Goal: Task Accomplishment & Management: Use online tool/utility

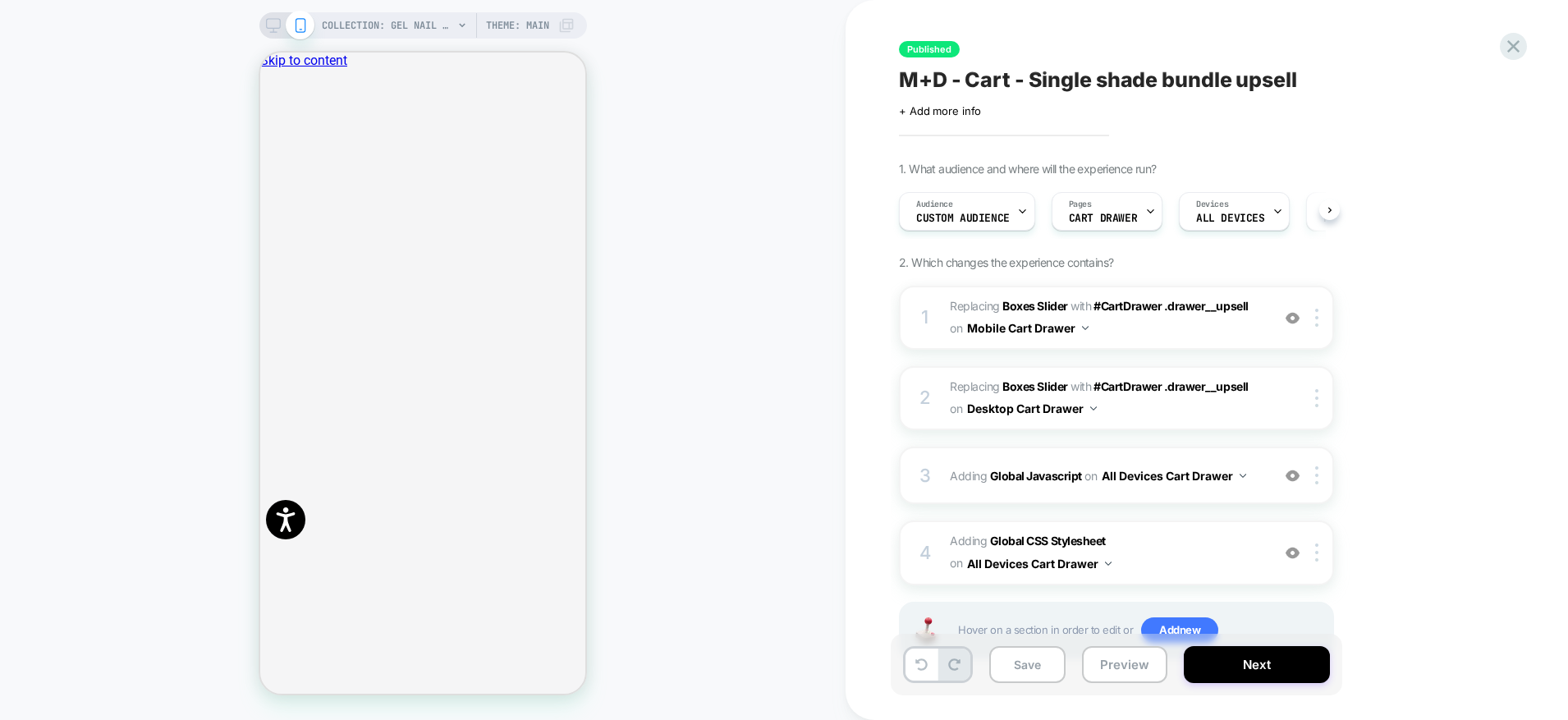
scroll to position [1312, 0]
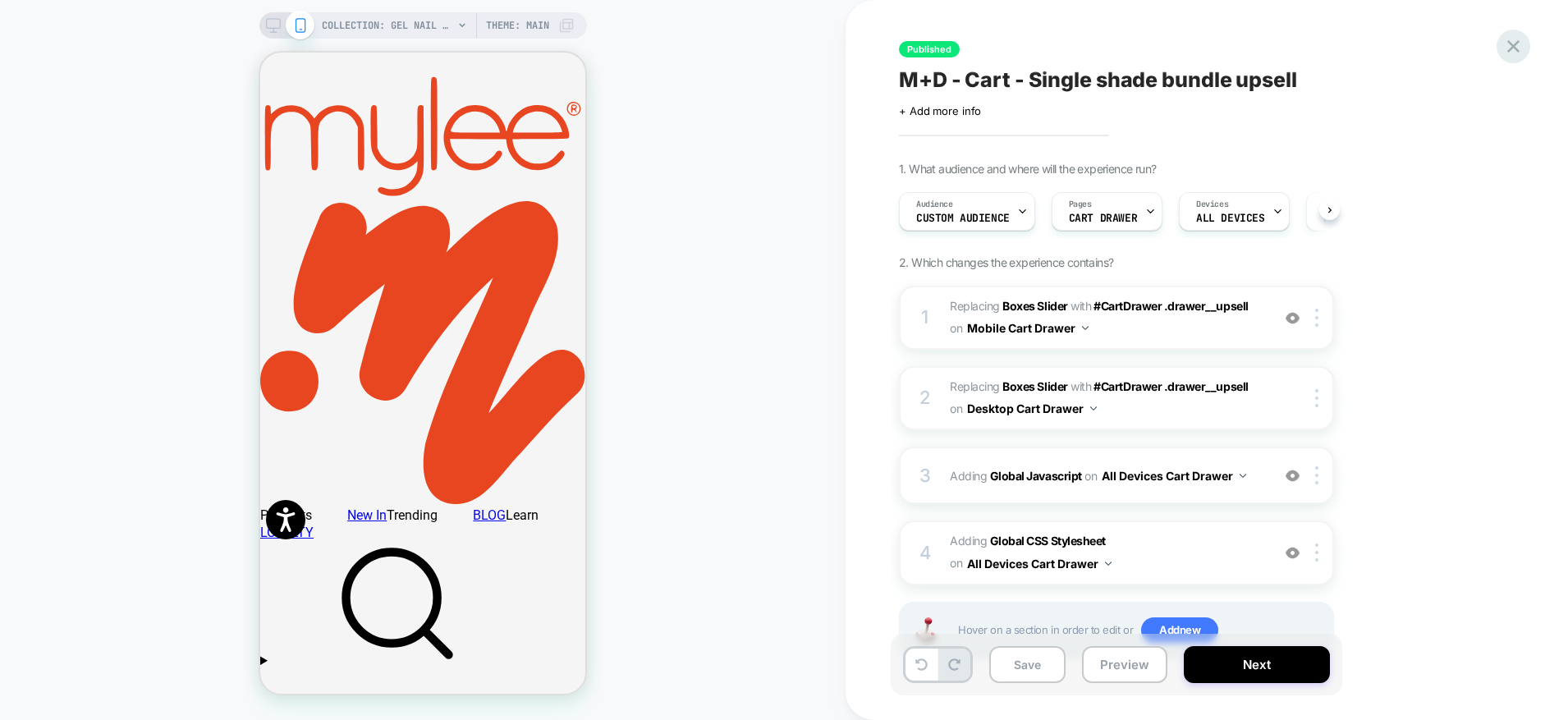
click at [1511, 49] on icon at bounding box center [1513, 46] width 13 height 13
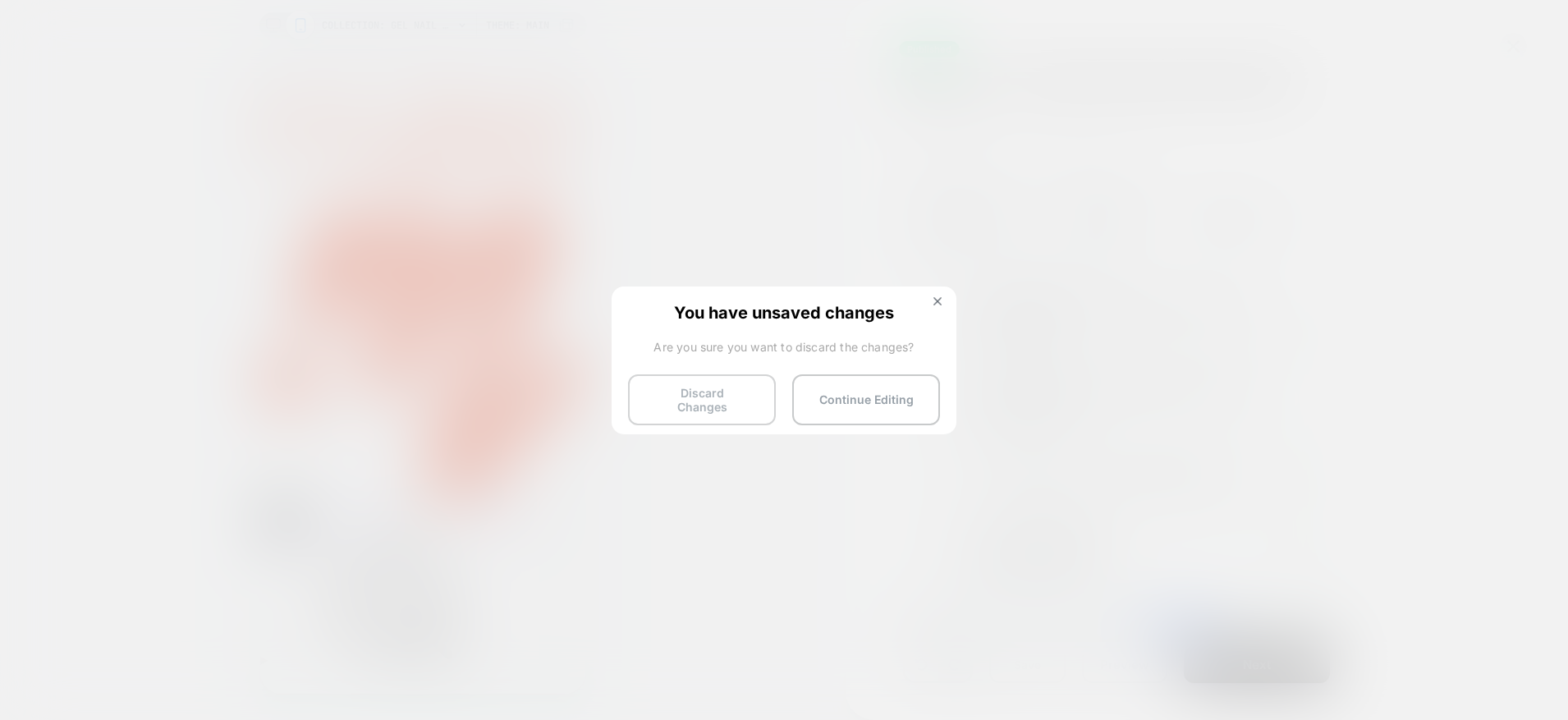
click at [752, 378] on button "Discard Changes" at bounding box center [701, 399] width 148 height 51
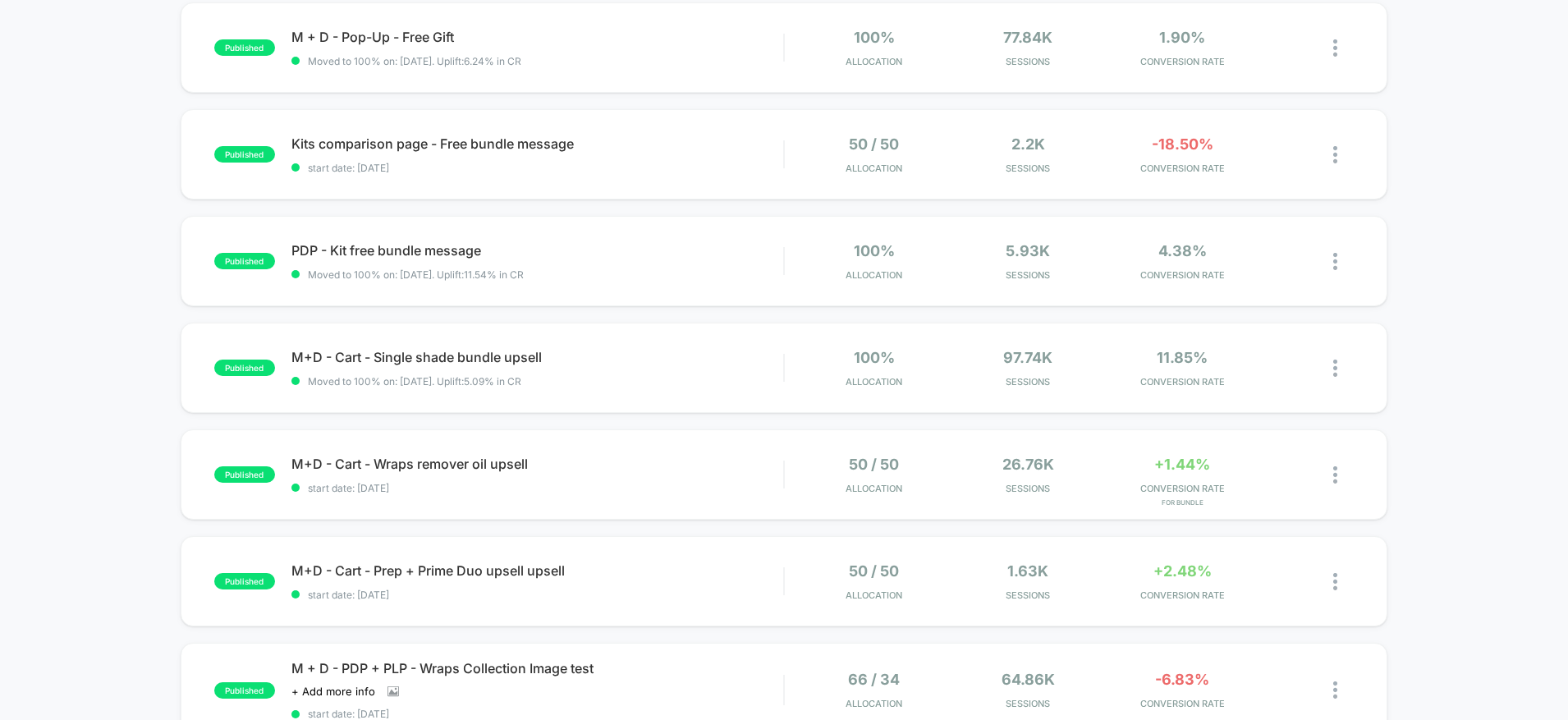
scroll to position [74, 0]
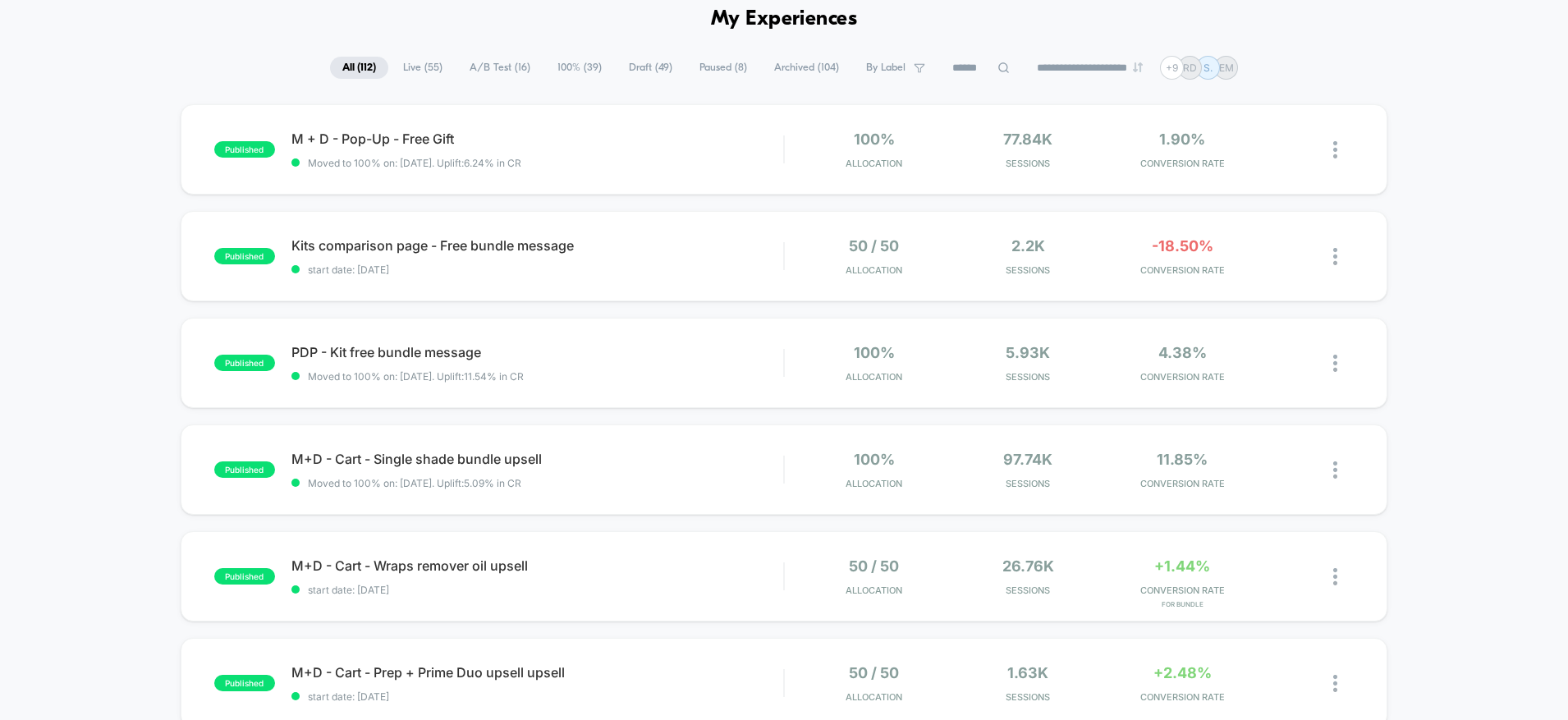
click at [967, 70] on input at bounding box center [981, 67] width 82 height 19
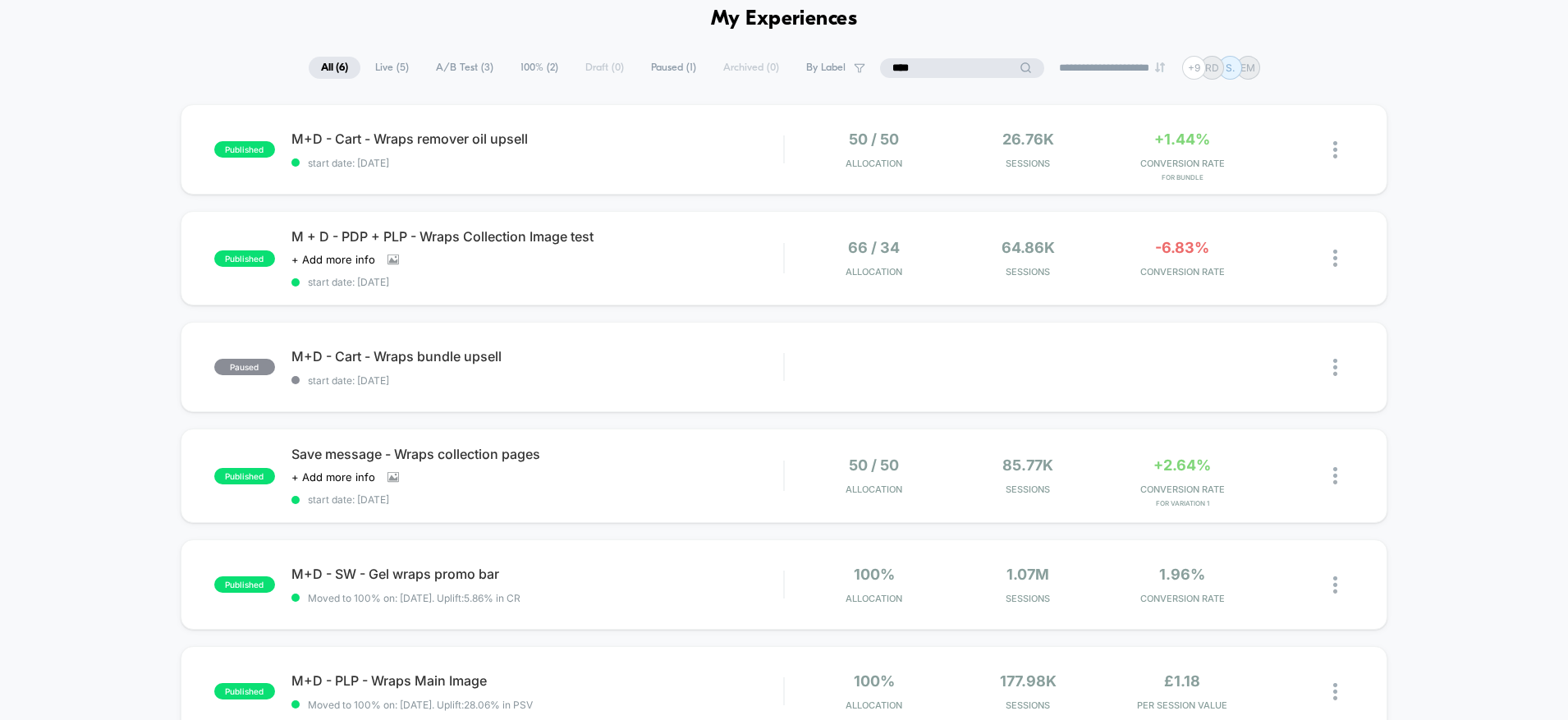
type input "****"
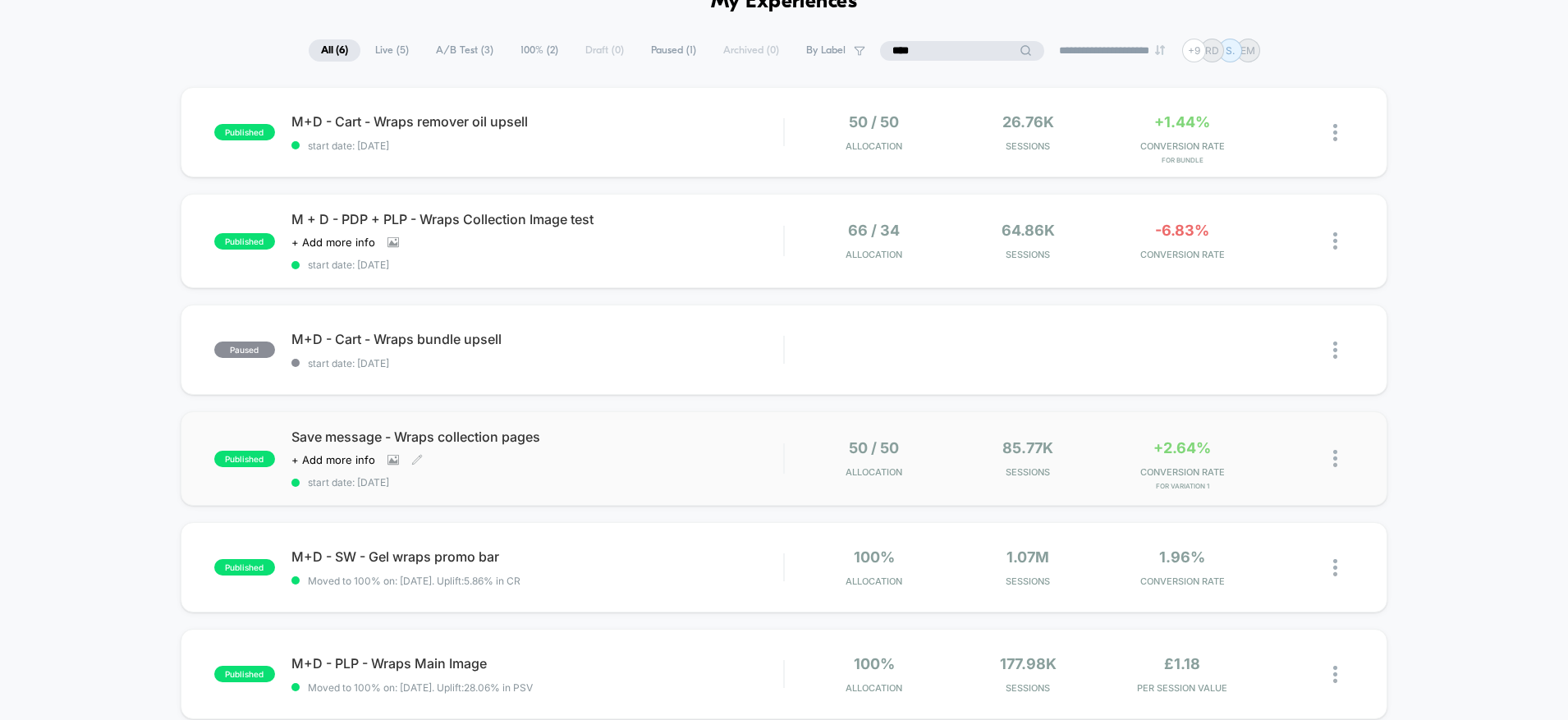
scroll to position [90, 0]
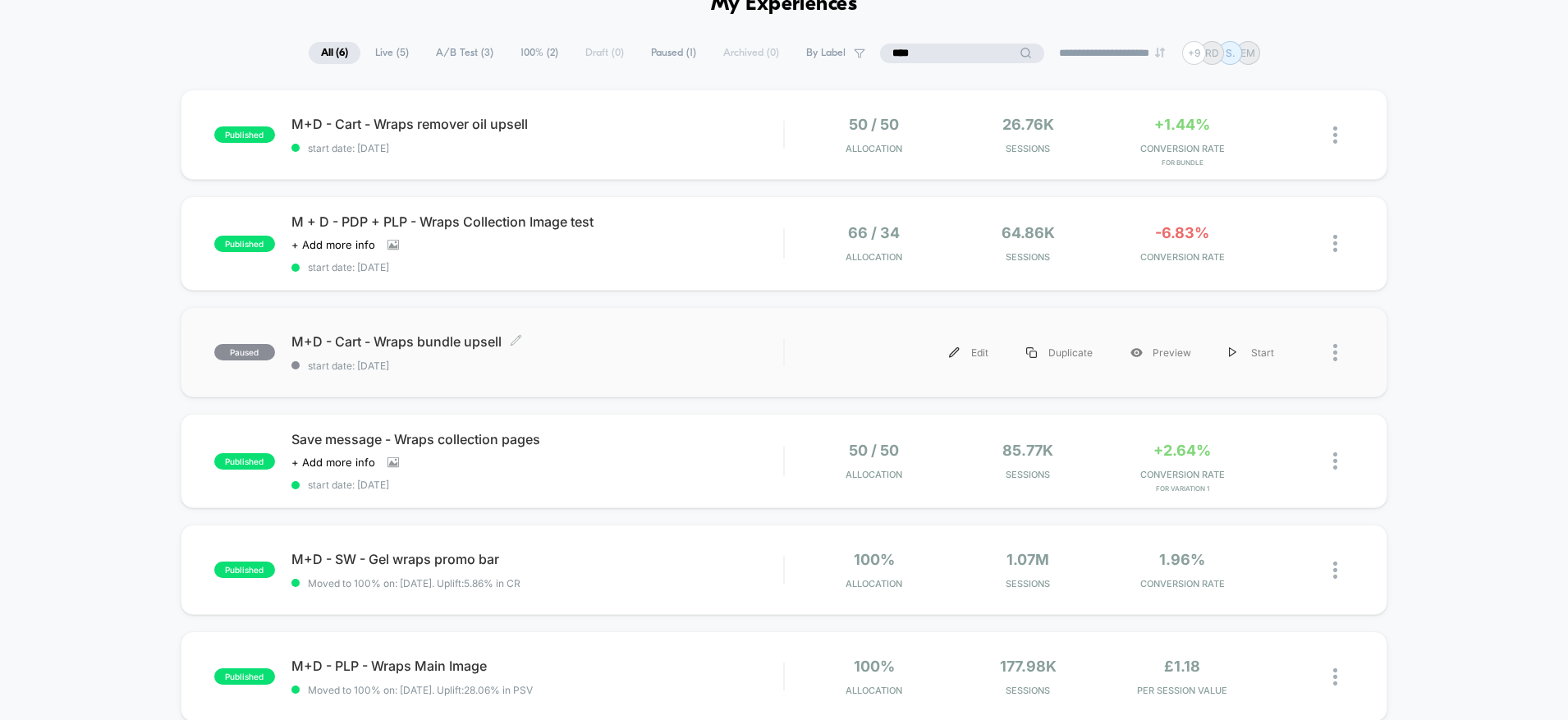
click at [448, 345] on span "M+D - Cart - Wraps bundle upsell Click to edit experience details" at bounding box center [537, 341] width 493 height 16
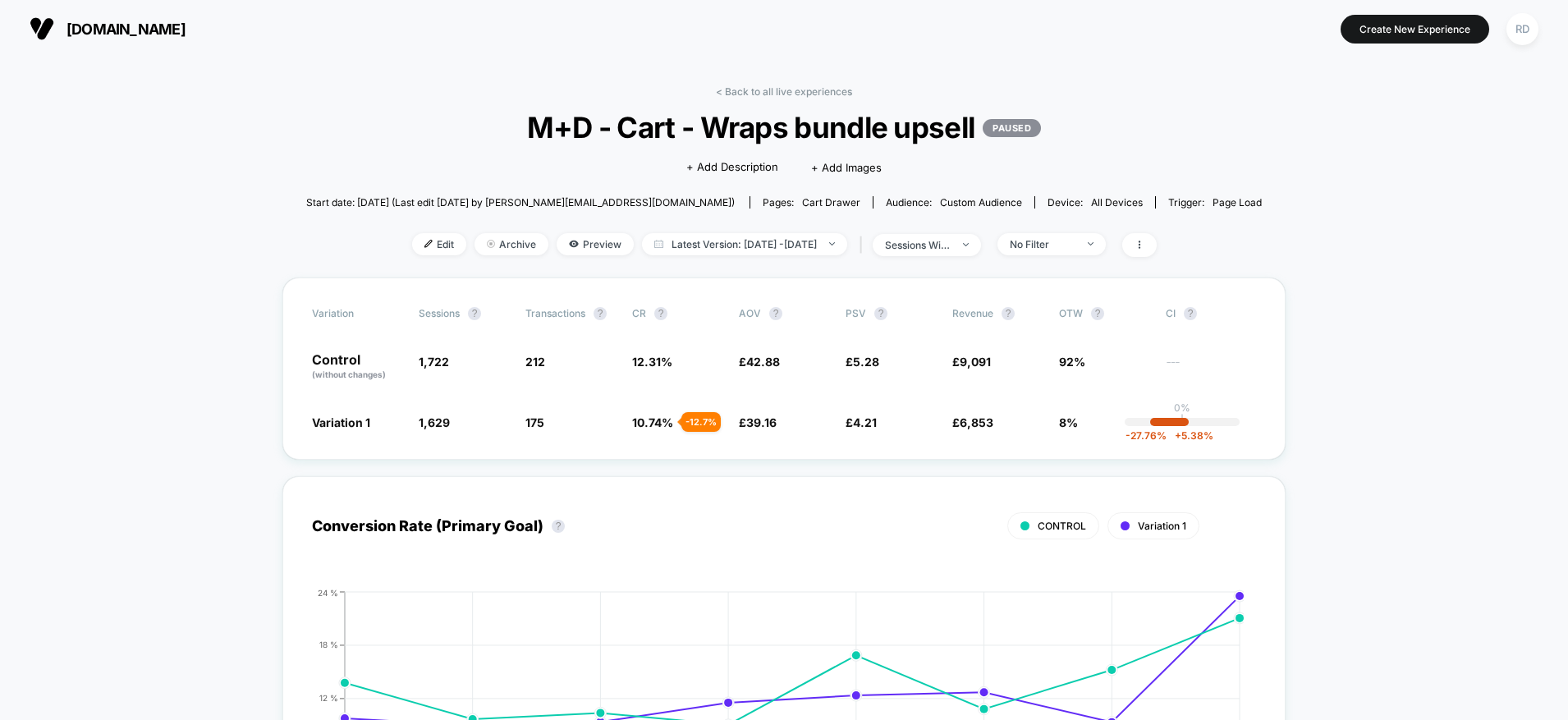
click at [573, 246] on span "Preview" at bounding box center [595, 244] width 77 height 22
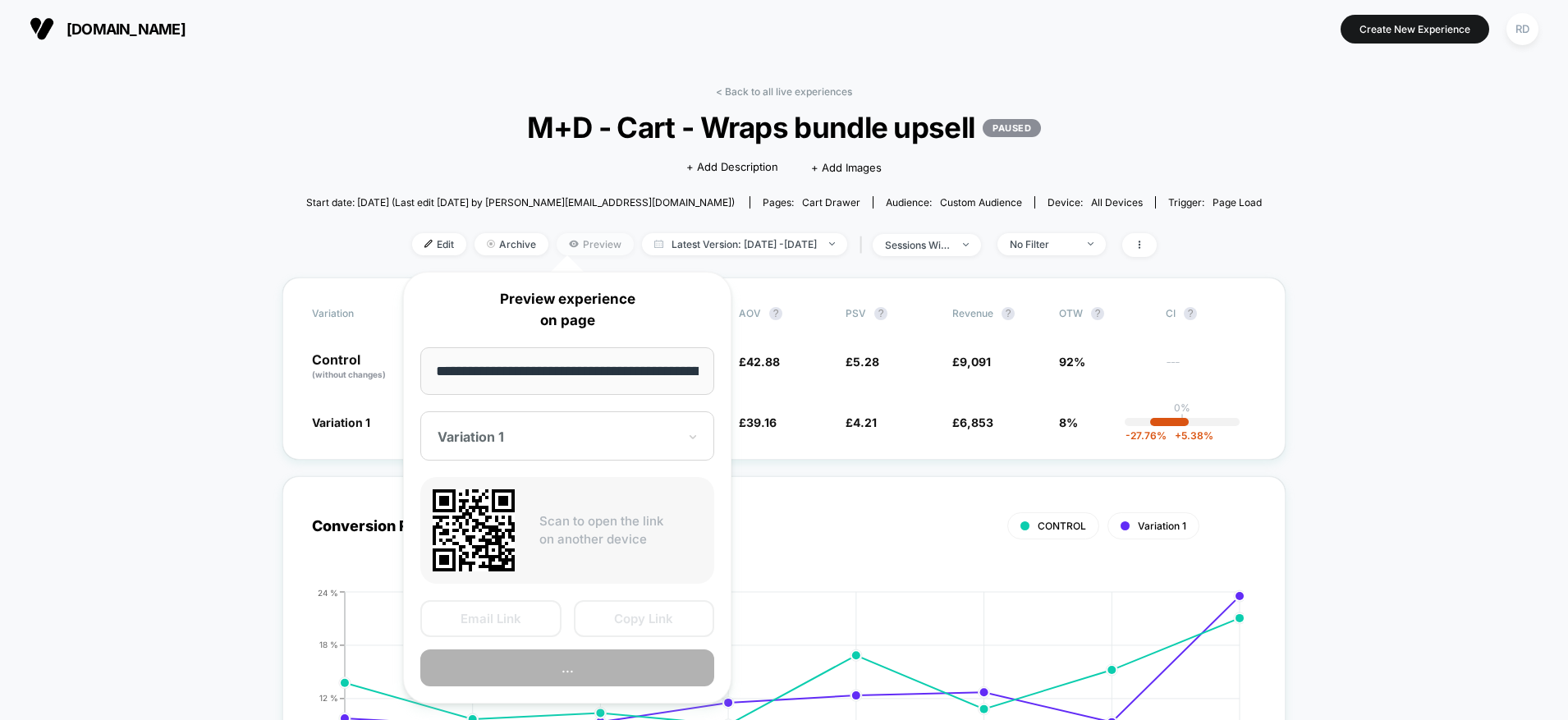
scroll to position [0, 311]
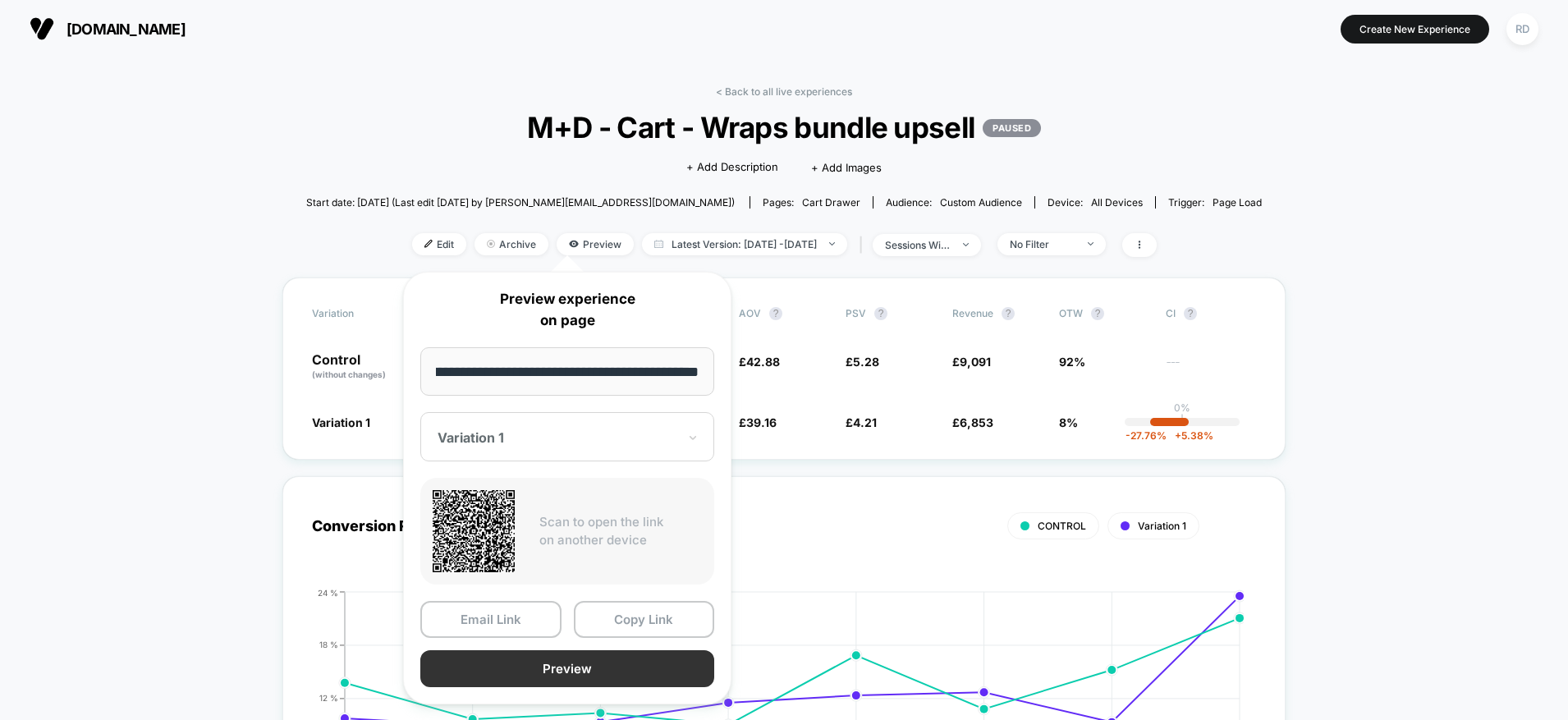
click at [566, 679] on button "Preview" at bounding box center [567, 668] width 294 height 37
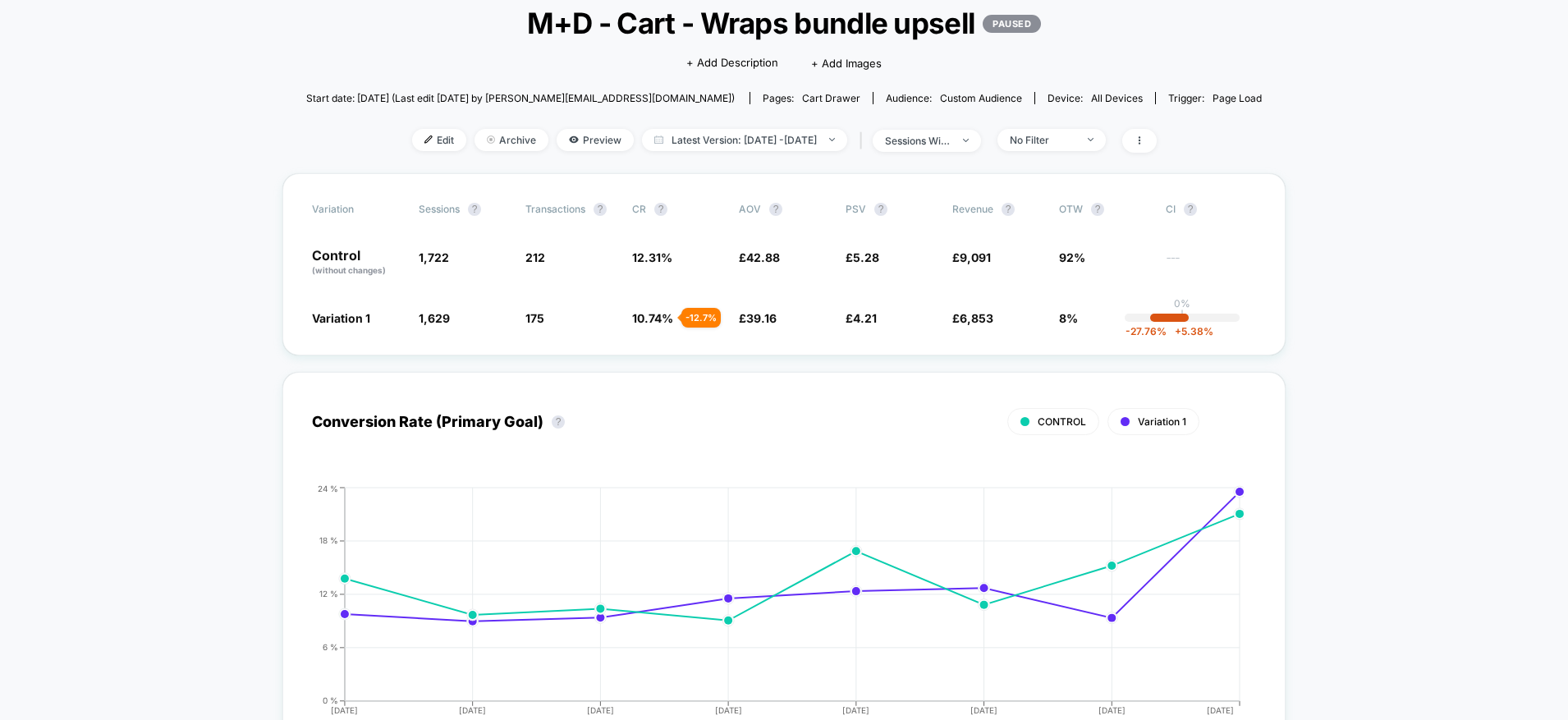
scroll to position [120, 0]
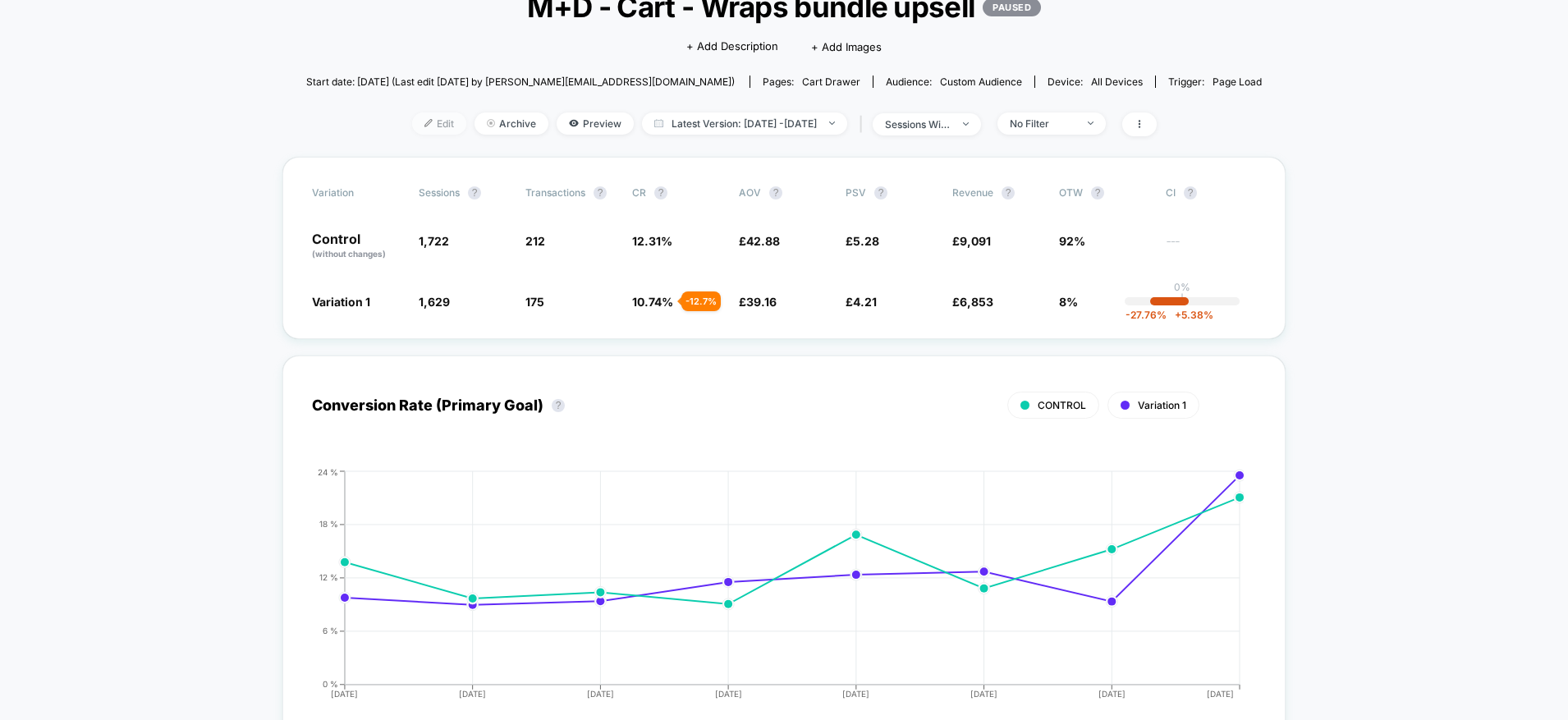
click at [412, 125] on span "Edit" at bounding box center [439, 123] width 54 height 22
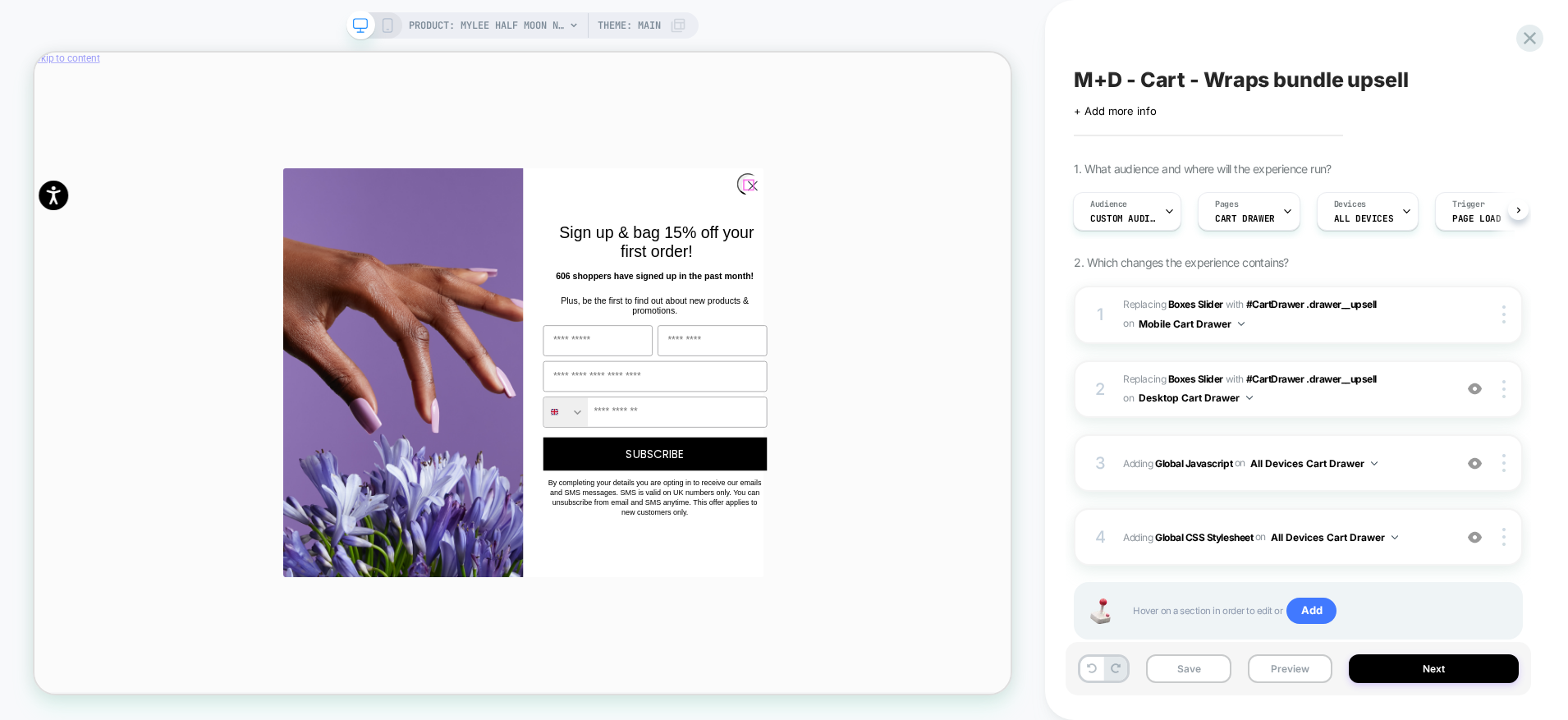
click at [987, 227] on icon "Close dialog" at bounding box center [992, 229] width 12 height 12
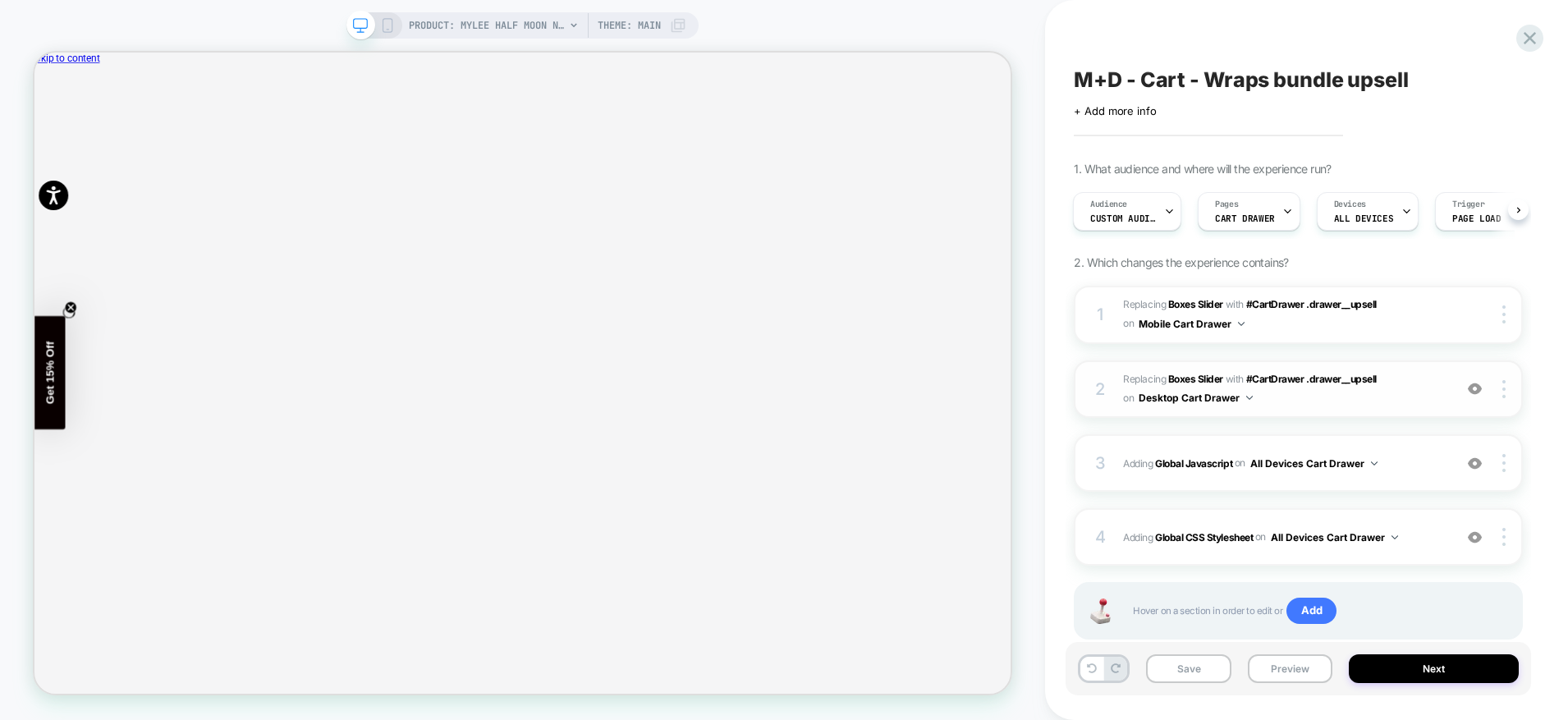
click at [1312, 400] on span "#_loomi_addon_1746614095704_dup1753872788 Replacing Boxes Slider WITH #CartDraw…" at bounding box center [1284, 389] width 322 height 39
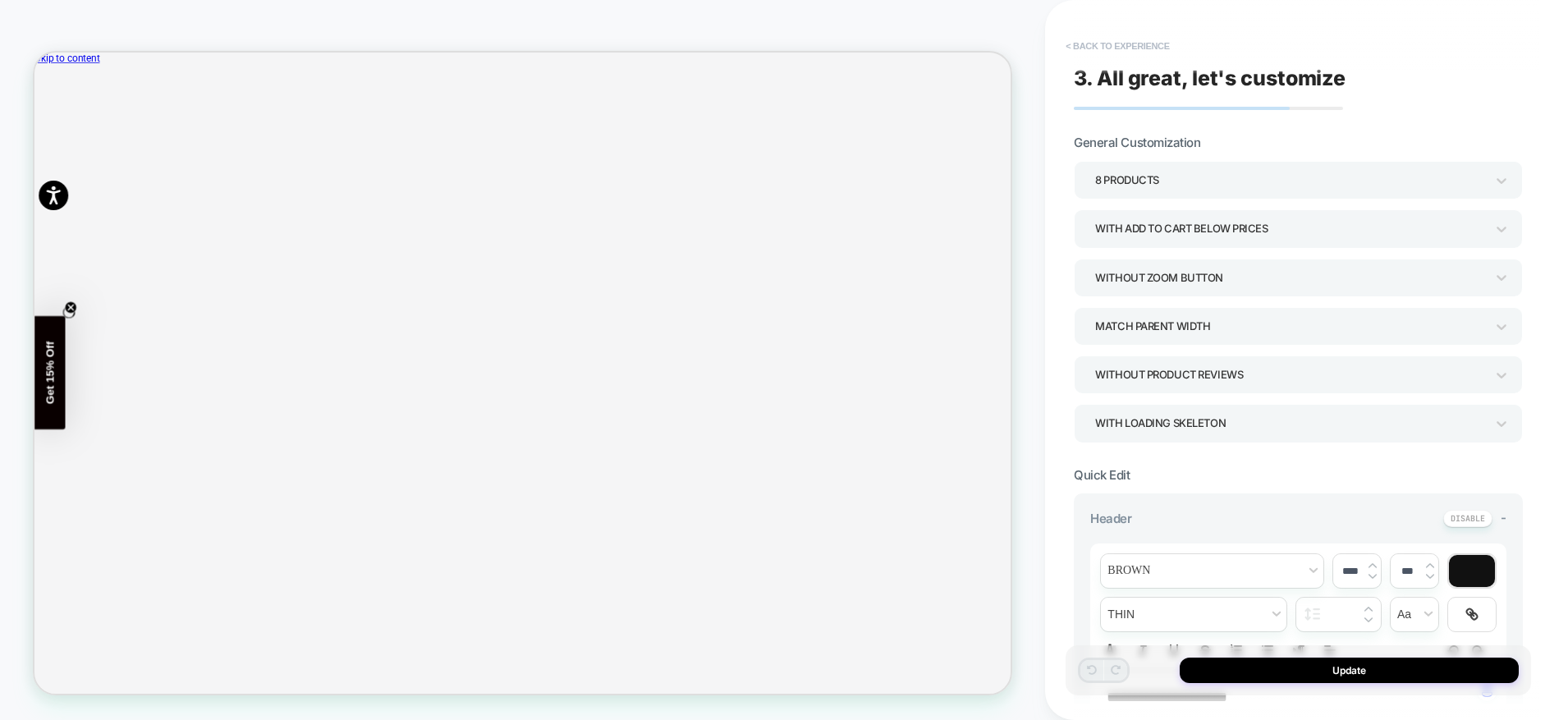
click at [1076, 47] on button "< Back to experience" at bounding box center [1118, 45] width 120 height 26
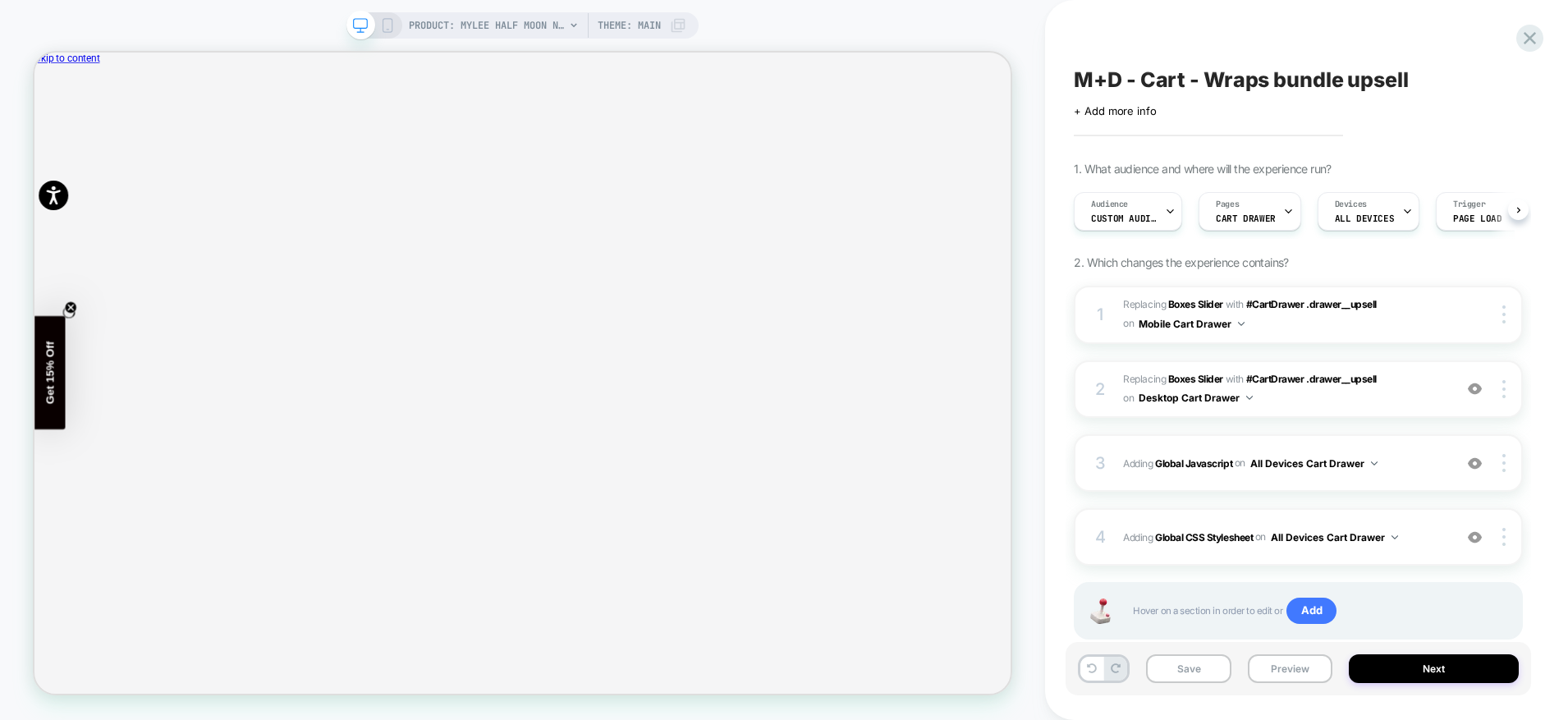
scroll to position [0, 1]
click at [41, 136] on icon "Close" at bounding box center [41, 136] width 0 height 0
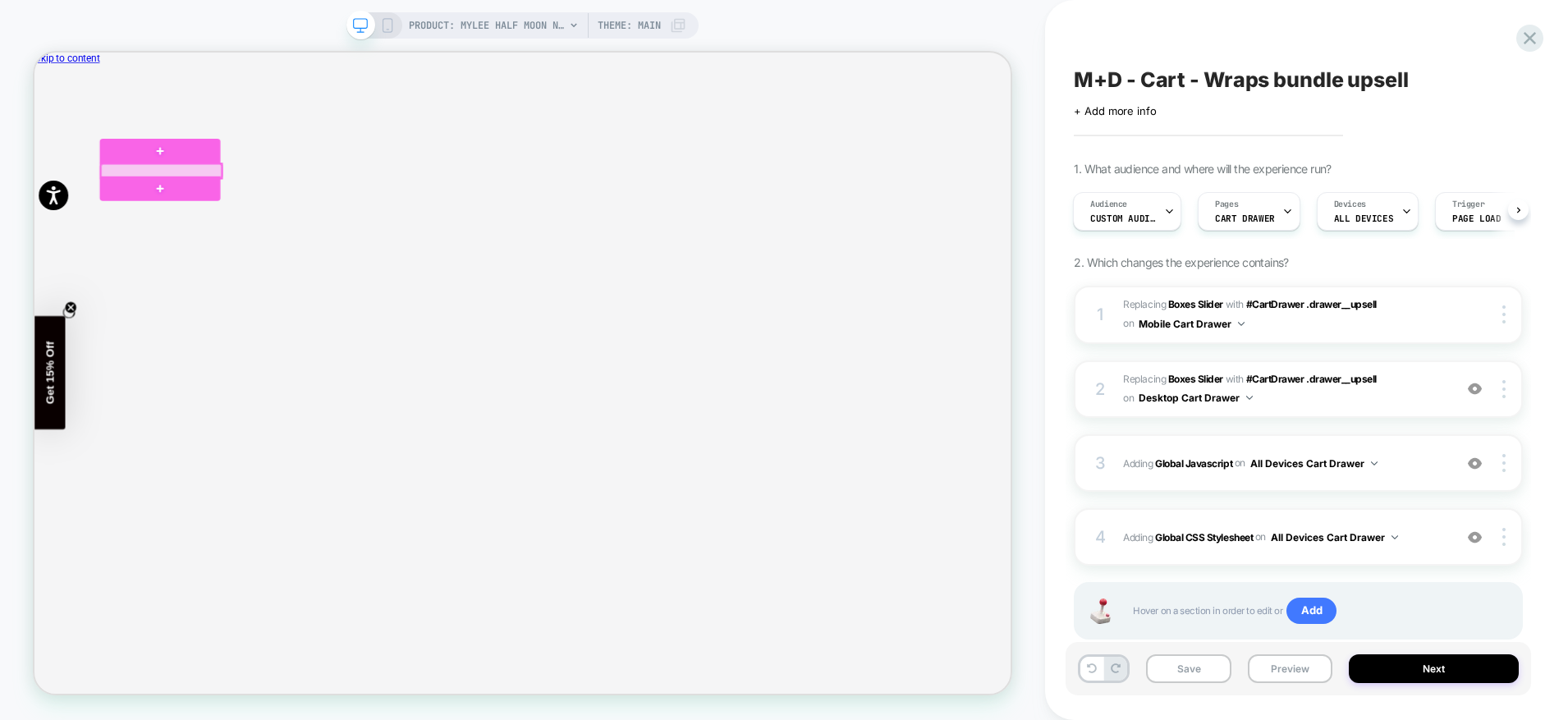
click at [150, 205] on div at bounding box center [204, 211] width 162 height 19
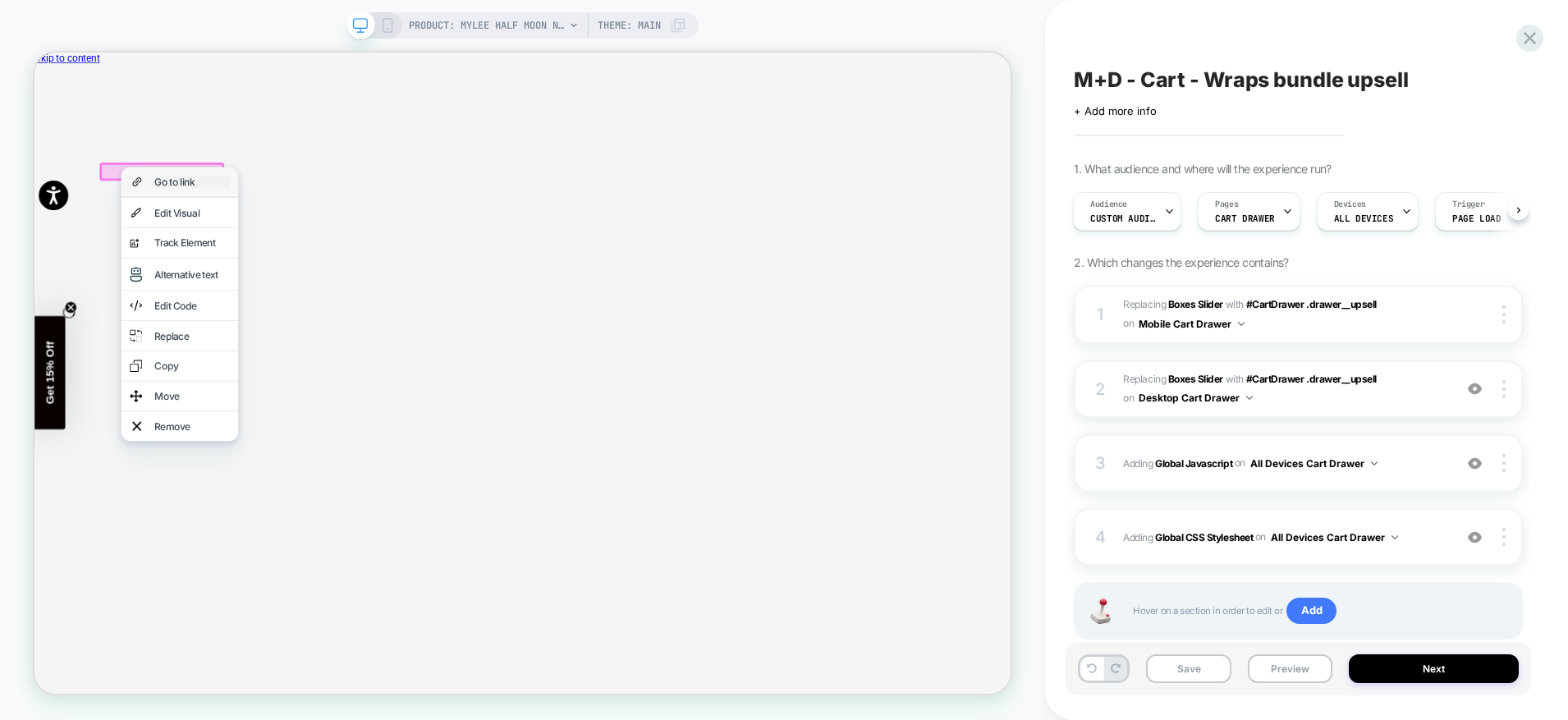
click at [217, 229] on div "Go to link" at bounding box center [245, 225] width 100 height 16
click at [41, 136] on icon "Close" at bounding box center [41, 136] width 0 height 0
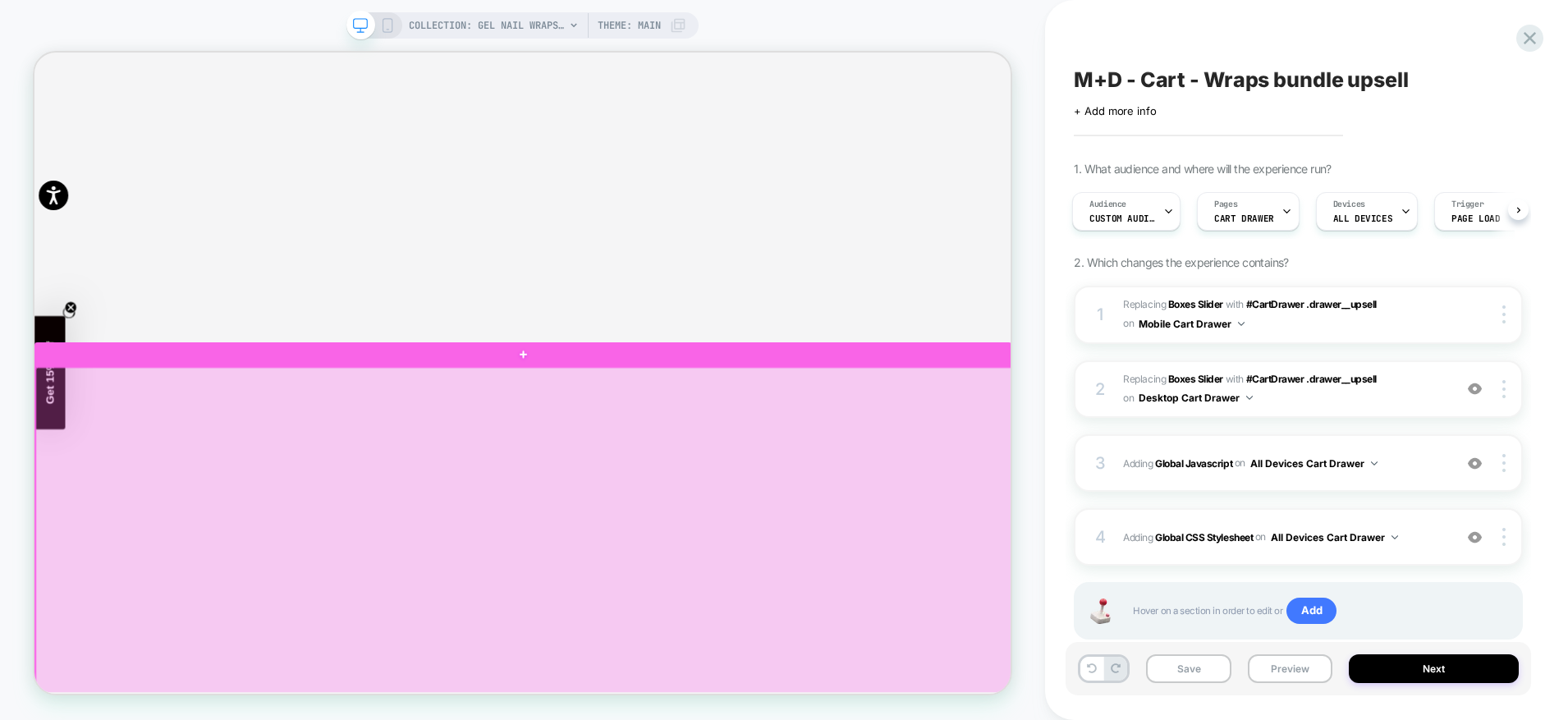
scroll to position [0, 0]
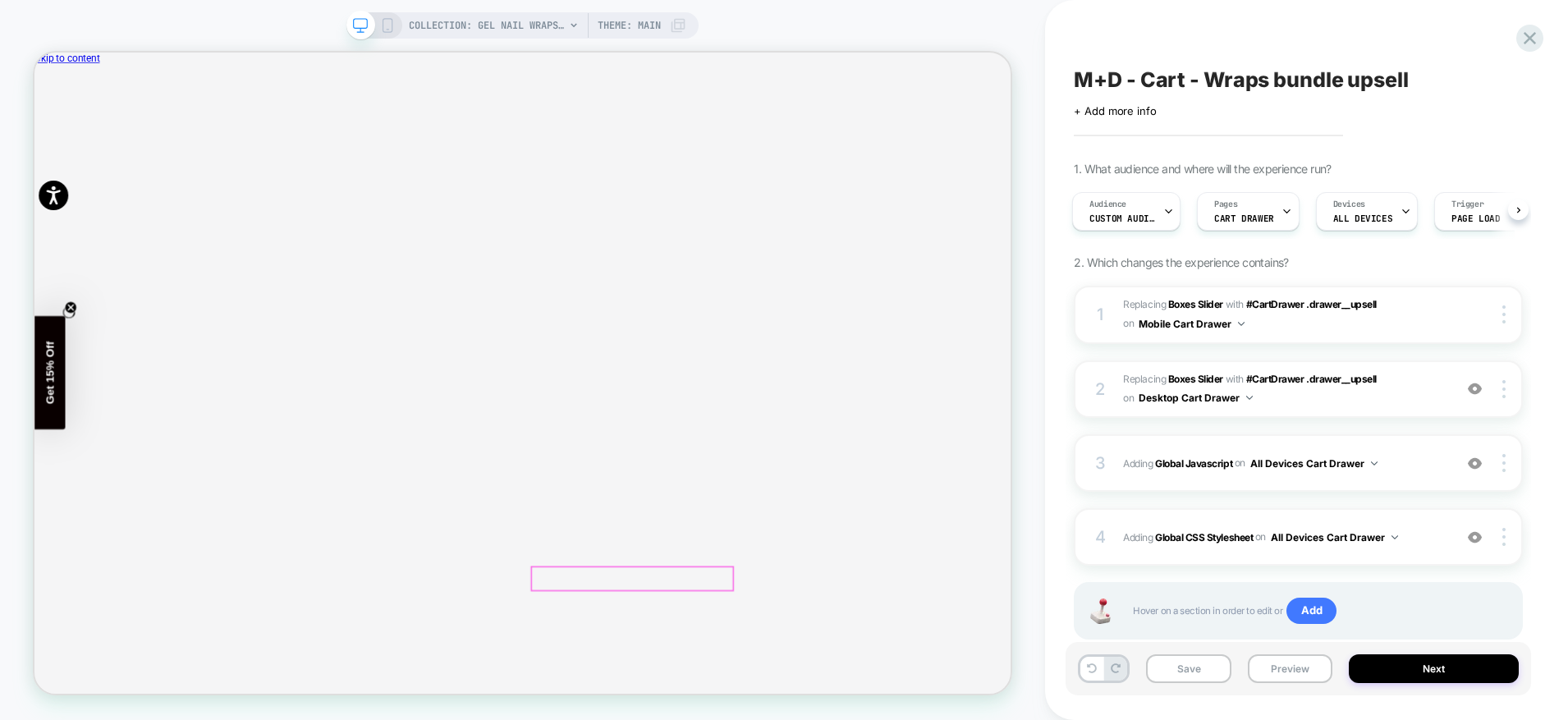
click at [41, 136] on icon "Close" at bounding box center [41, 136] width 0 height 0
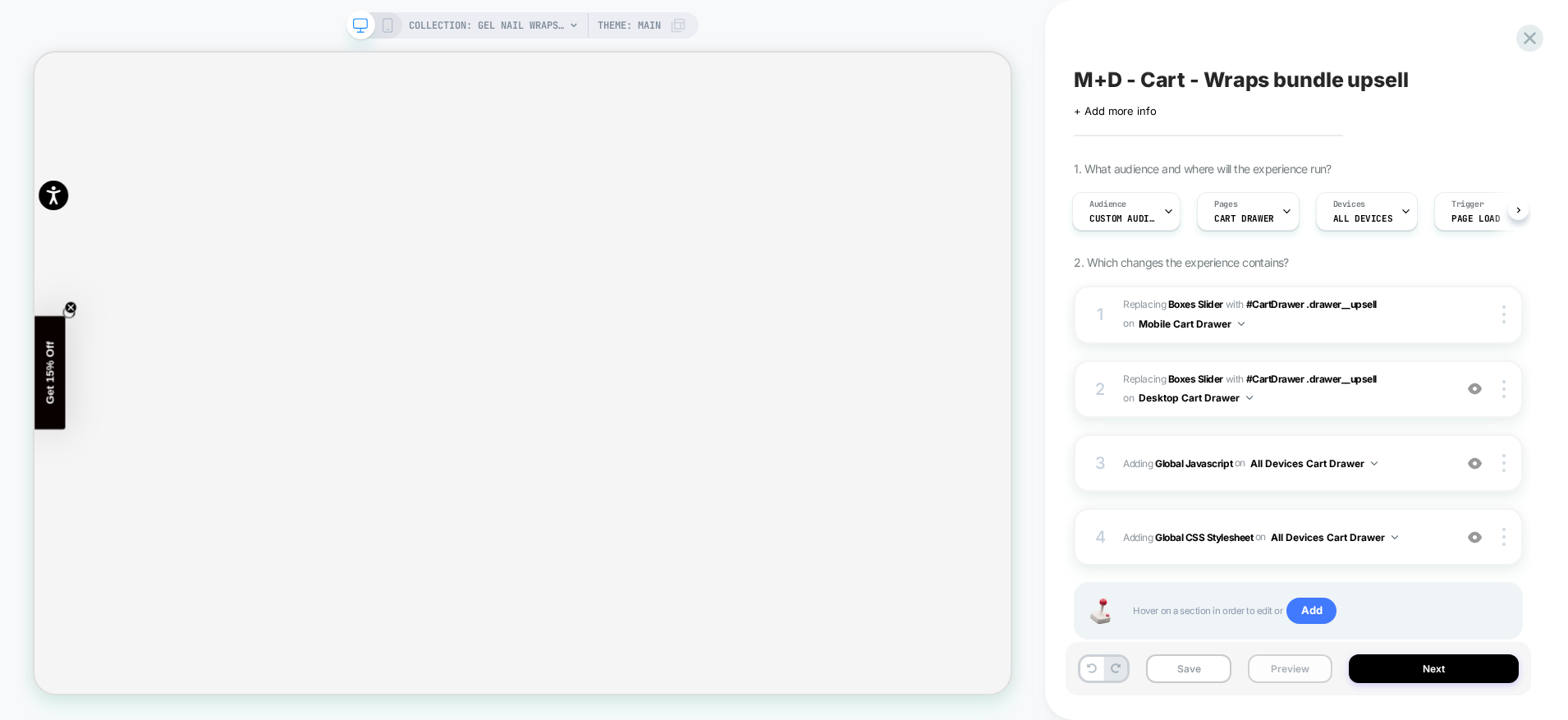
click at [1307, 671] on button "Preview" at bounding box center [1290, 669] width 85 height 29
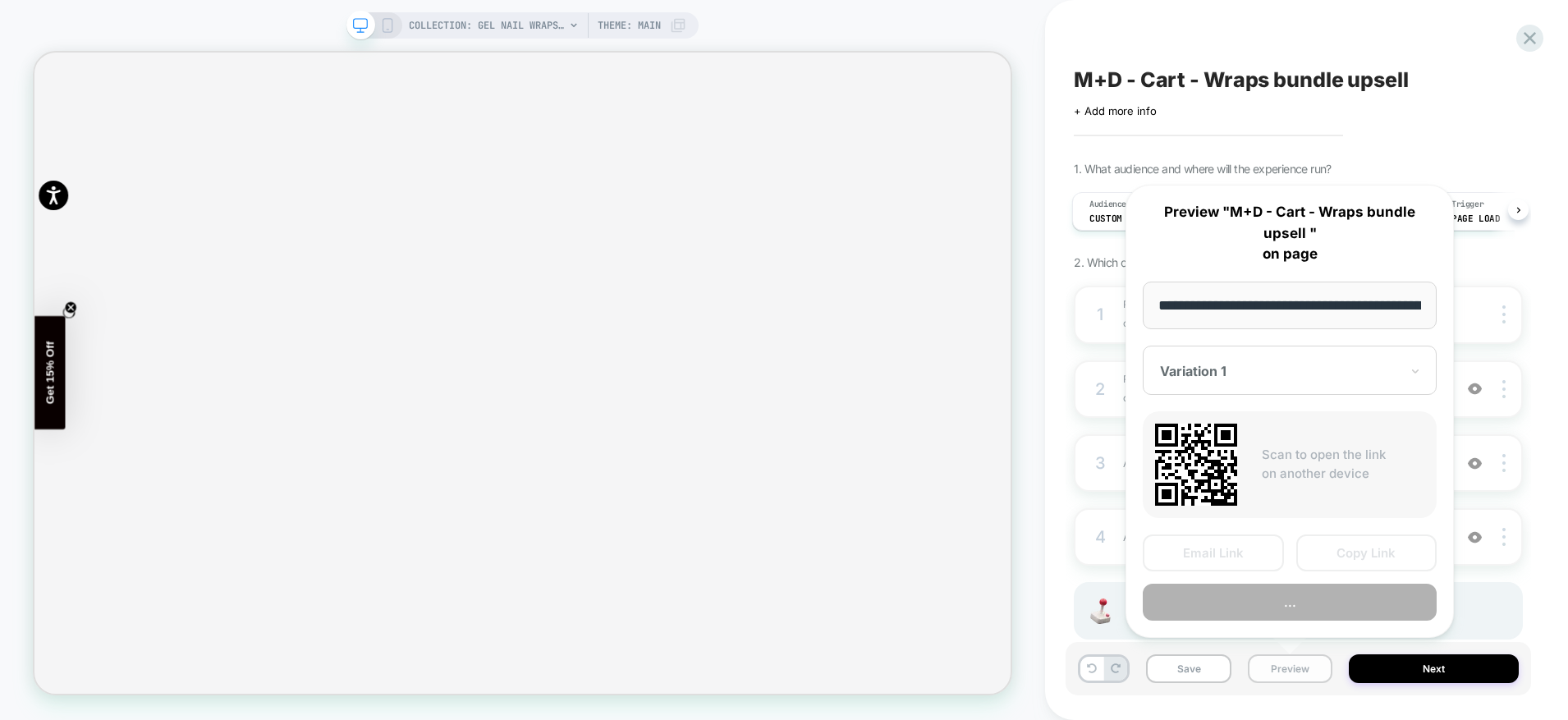
scroll to position [0, 167]
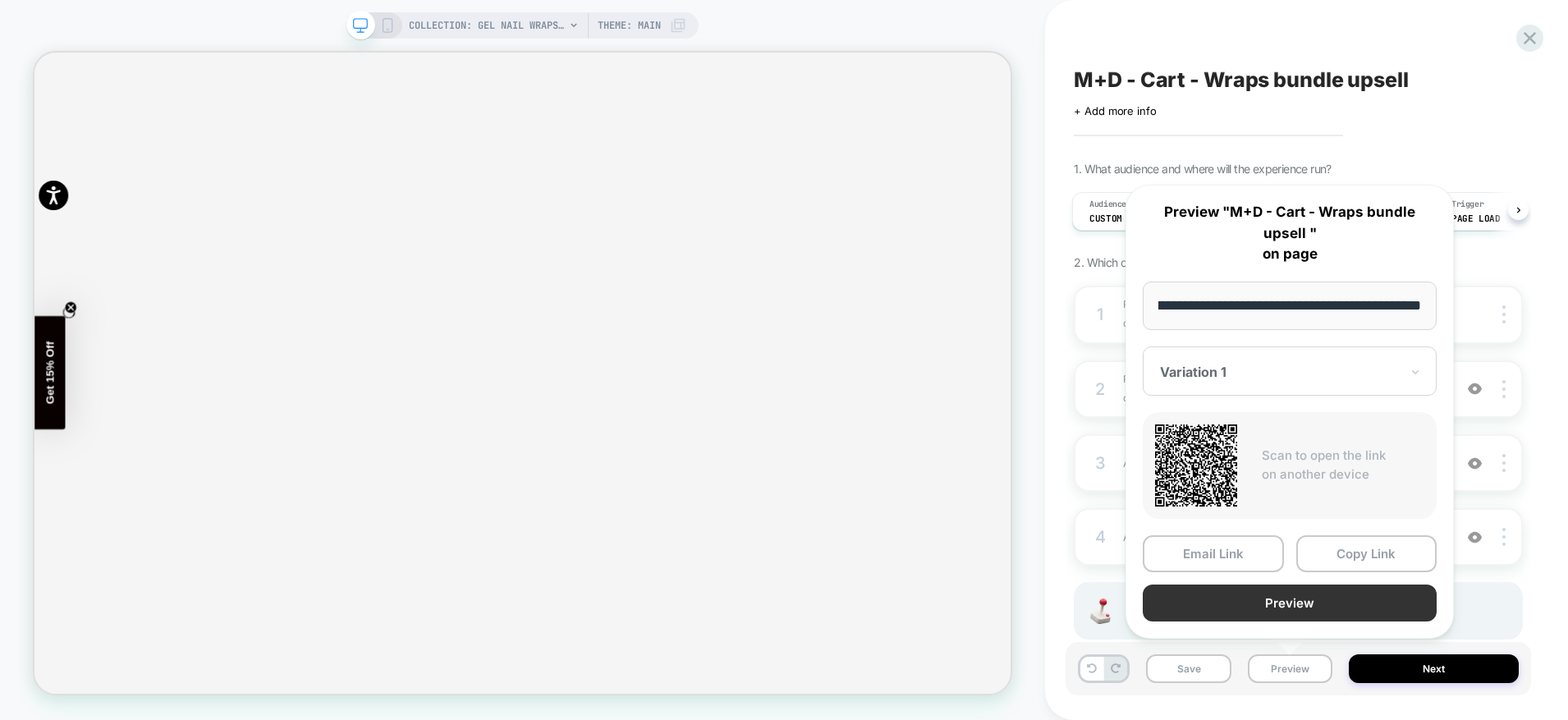
click at [1301, 602] on button "Preview" at bounding box center [1289, 602] width 294 height 37
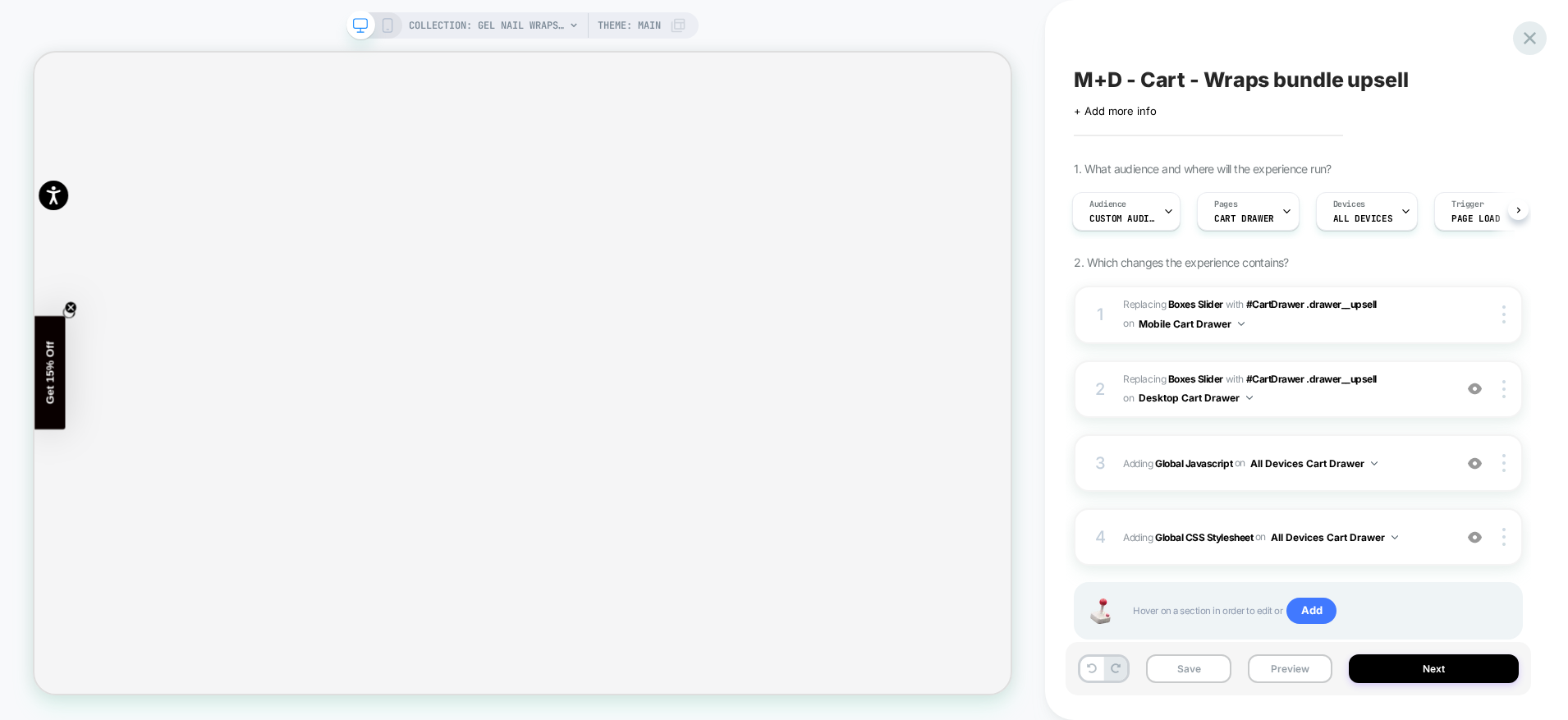
click at [1539, 29] on icon at bounding box center [1529, 38] width 22 height 22
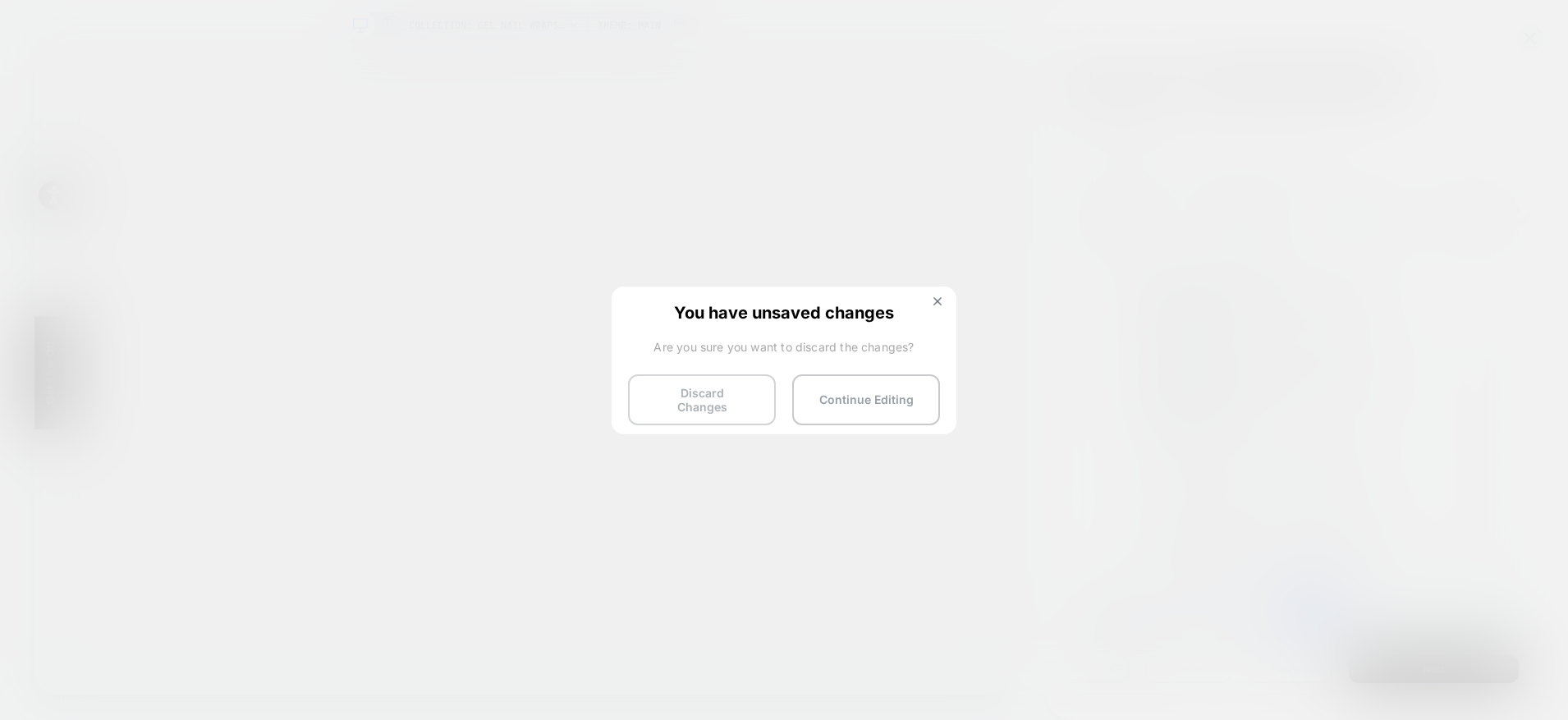
click at [736, 386] on button "Discard Changes" at bounding box center [701, 399] width 148 height 51
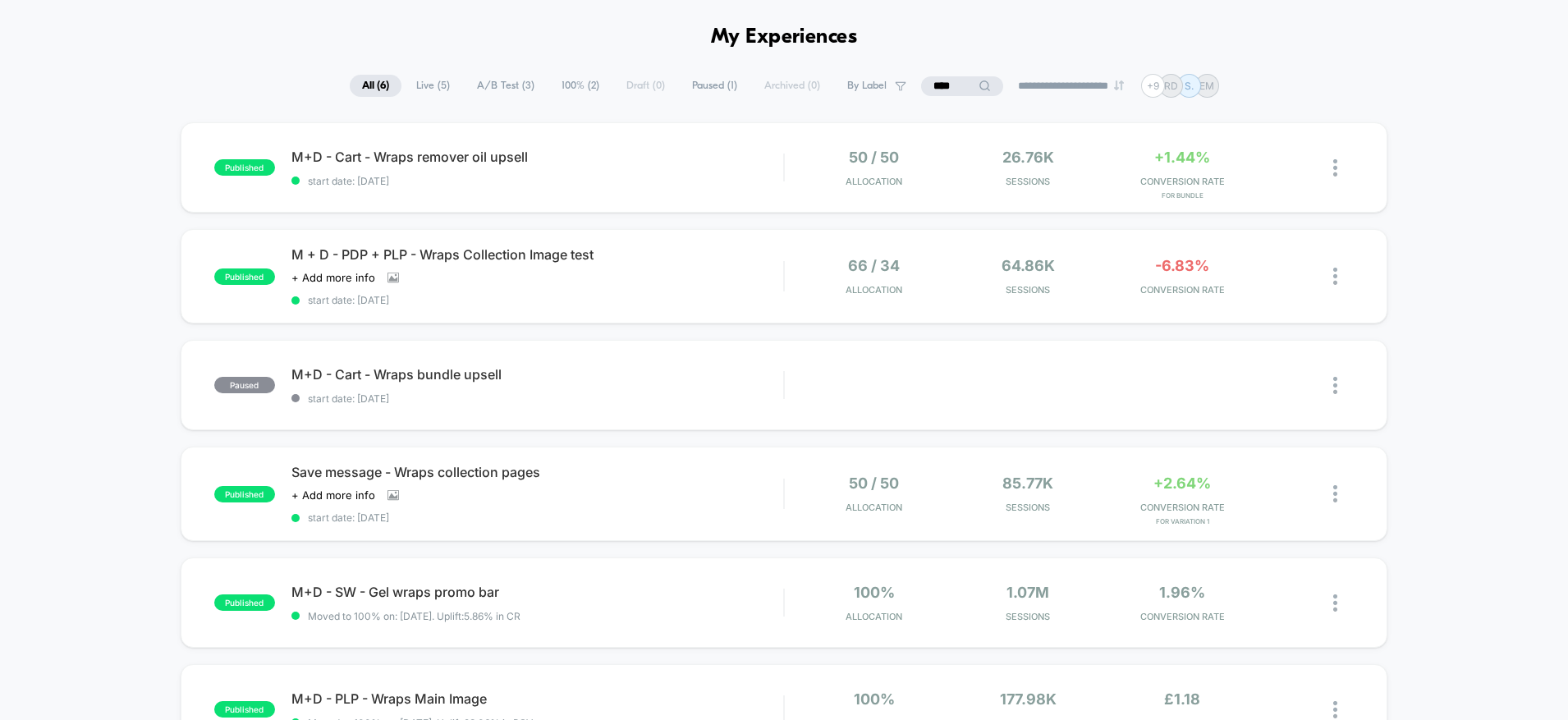
scroll to position [56, 0]
click at [513, 154] on span "M+D - Cart - Wraps remover oil upsell Click to edit experience details" at bounding box center [537, 157] width 493 height 16
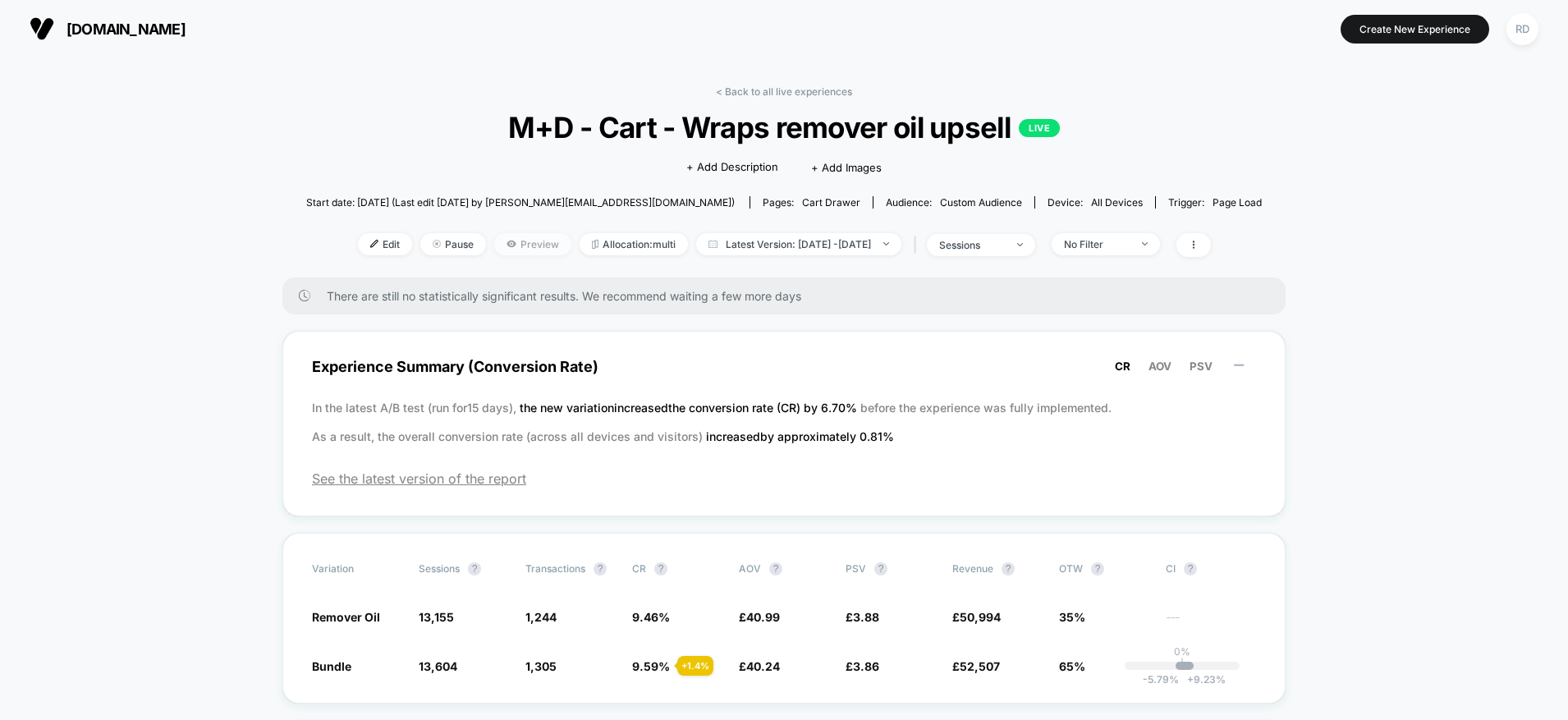
click at [495, 242] on span "Preview" at bounding box center [533, 244] width 77 height 22
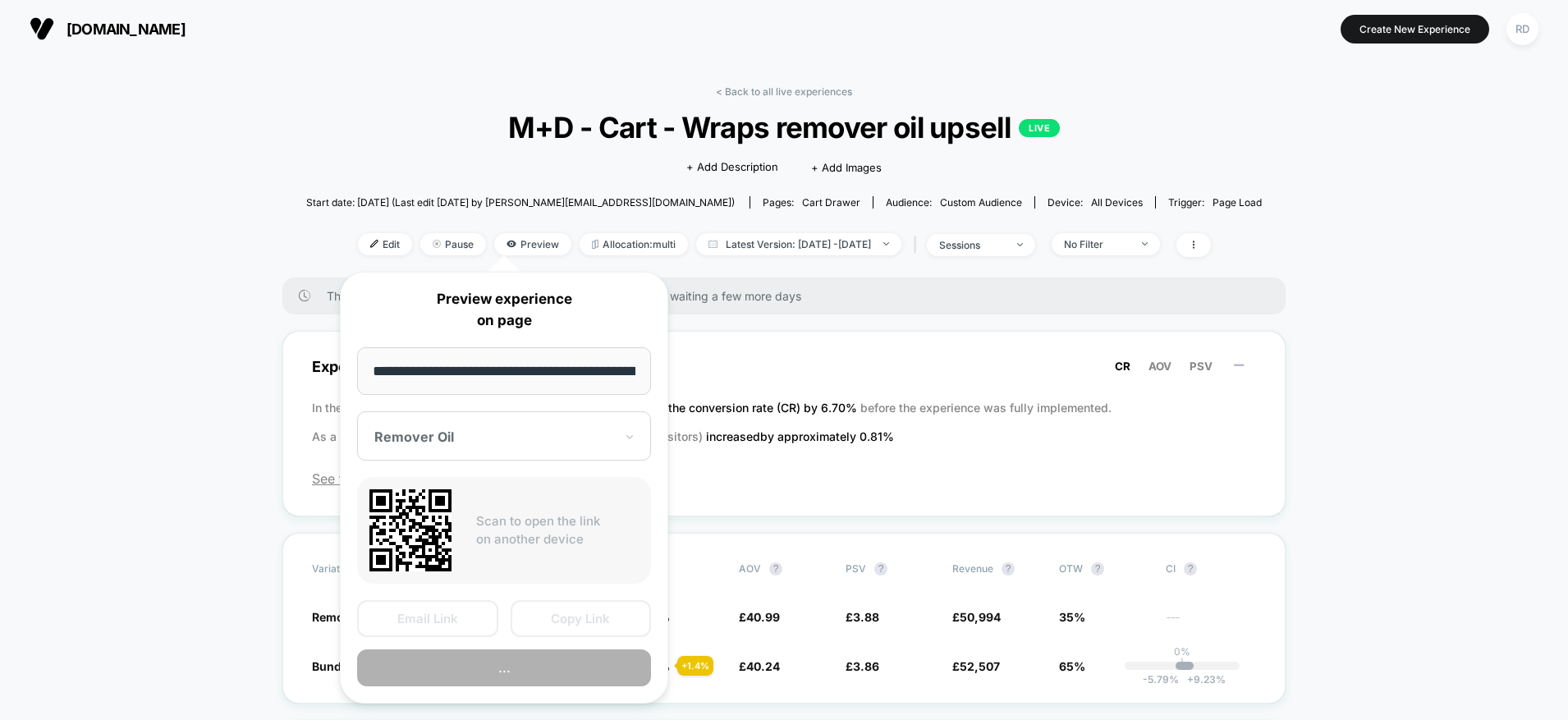
scroll to position [0, 311]
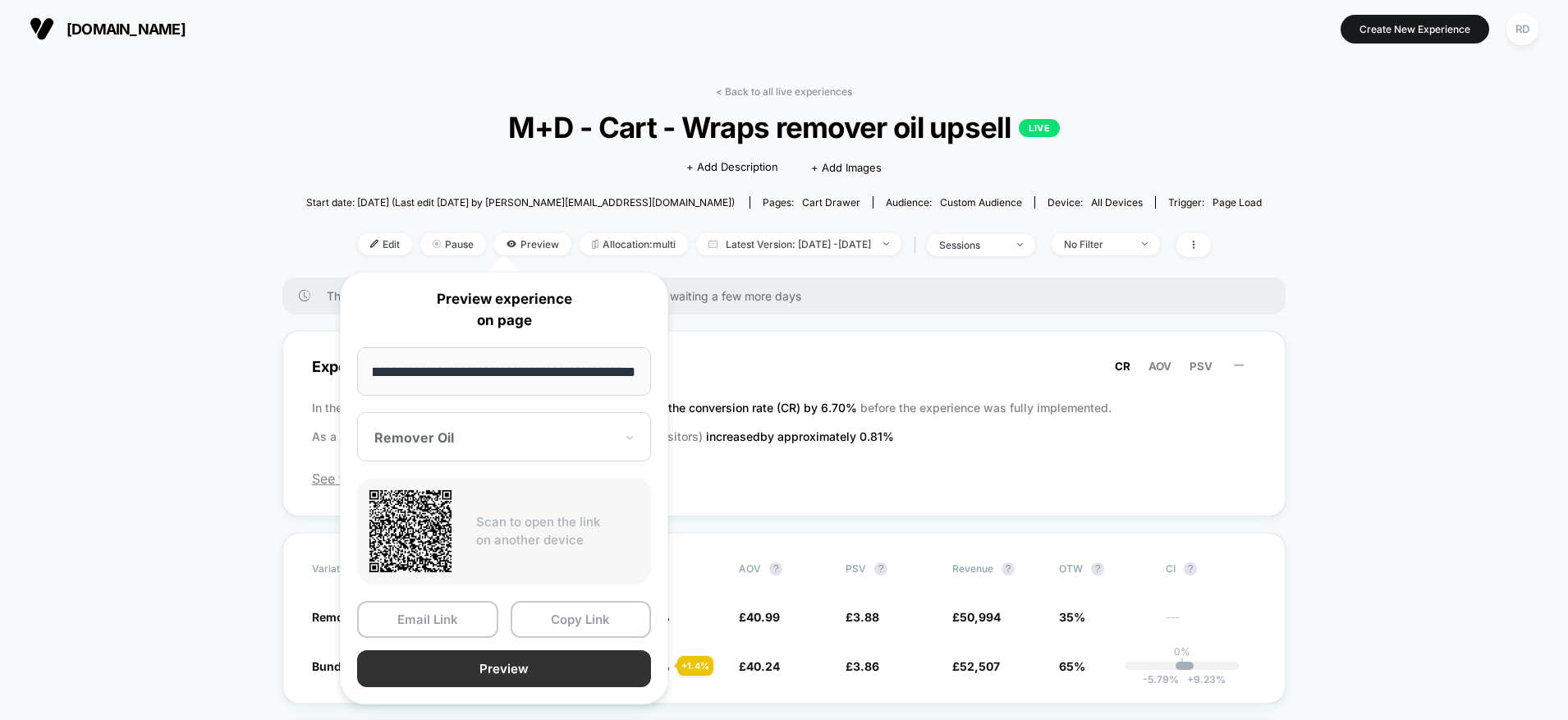
click at [513, 682] on button "Preview" at bounding box center [503, 668] width 294 height 37
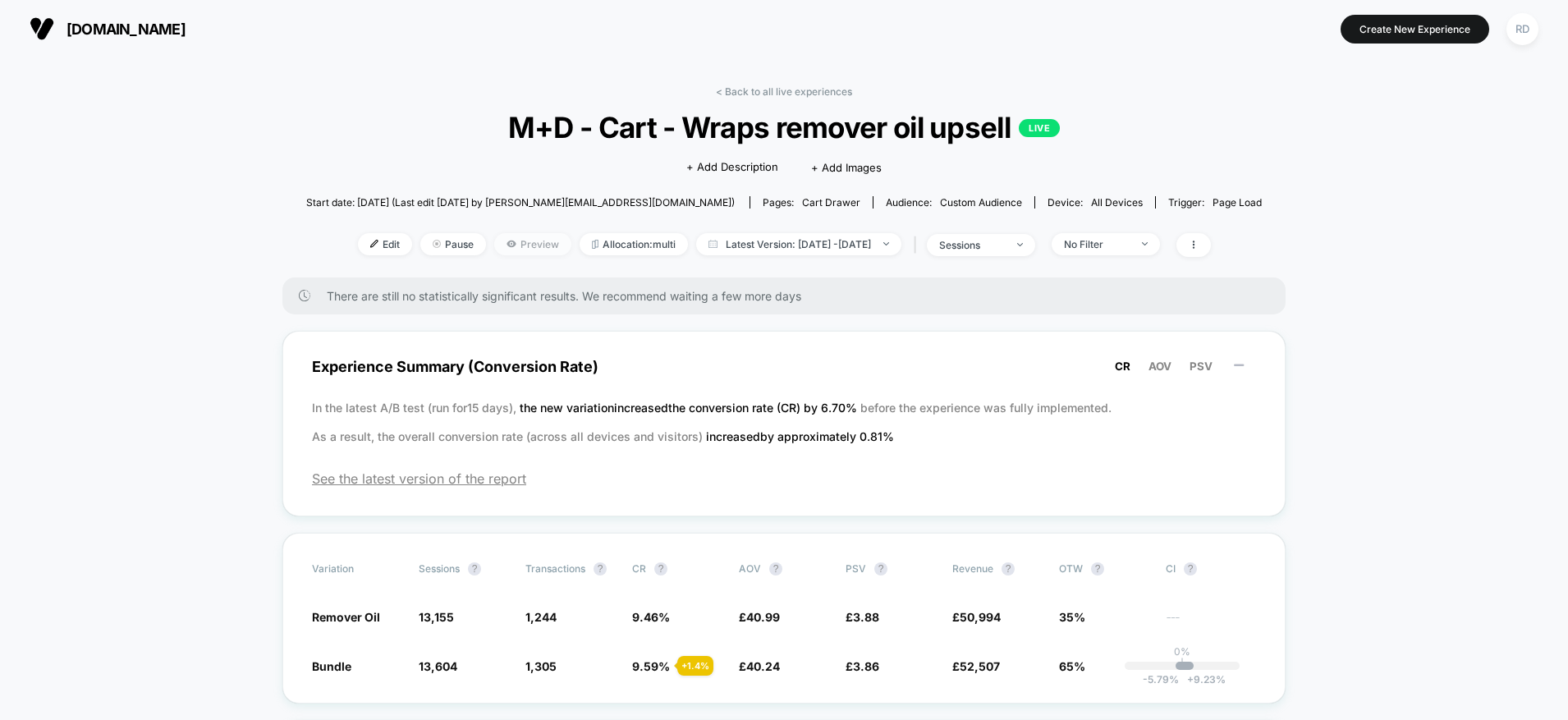
click at [495, 245] on span "Preview" at bounding box center [533, 244] width 77 height 22
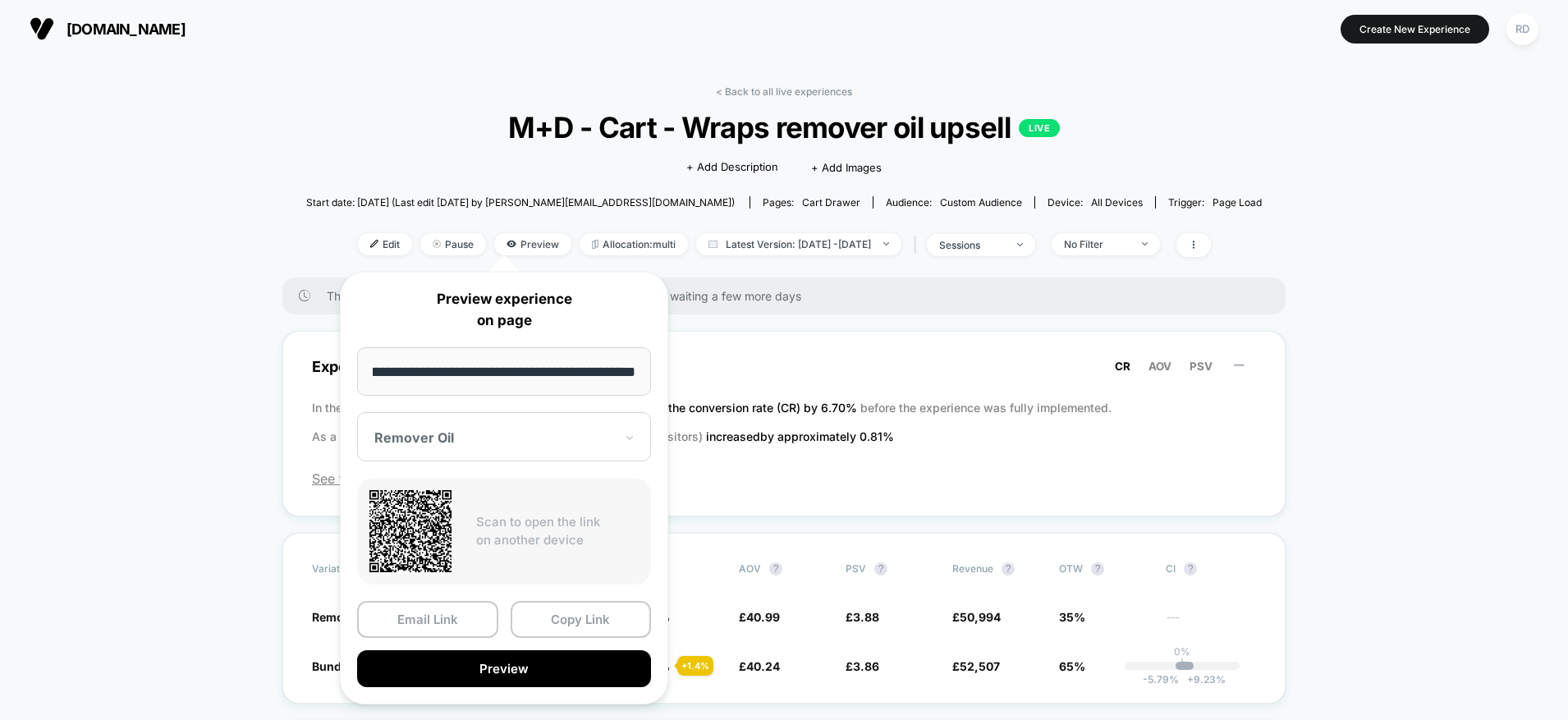
click at [545, 434] on div at bounding box center [494, 437] width 240 height 16
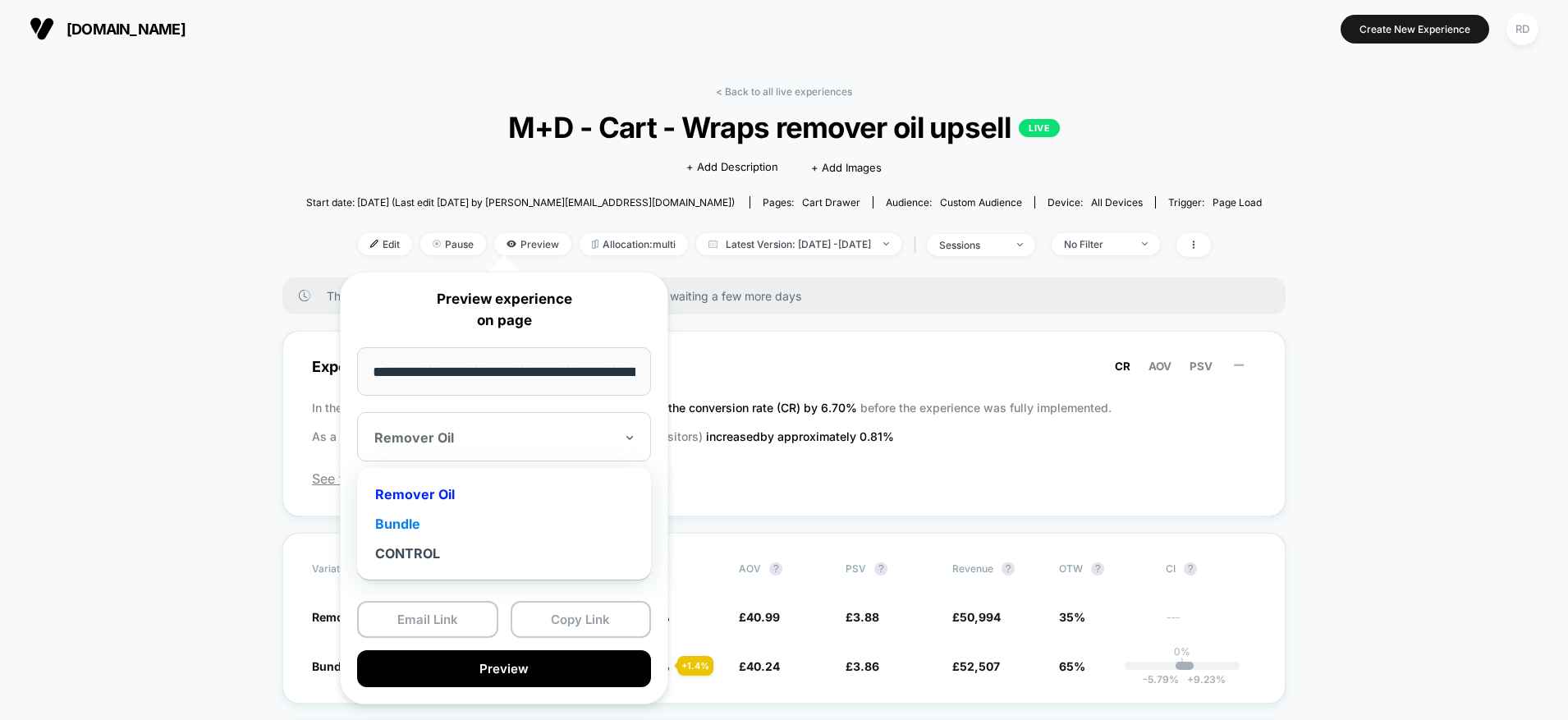
click at [456, 518] on div "Bundle" at bounding box center [504, 523] width 278 height 30
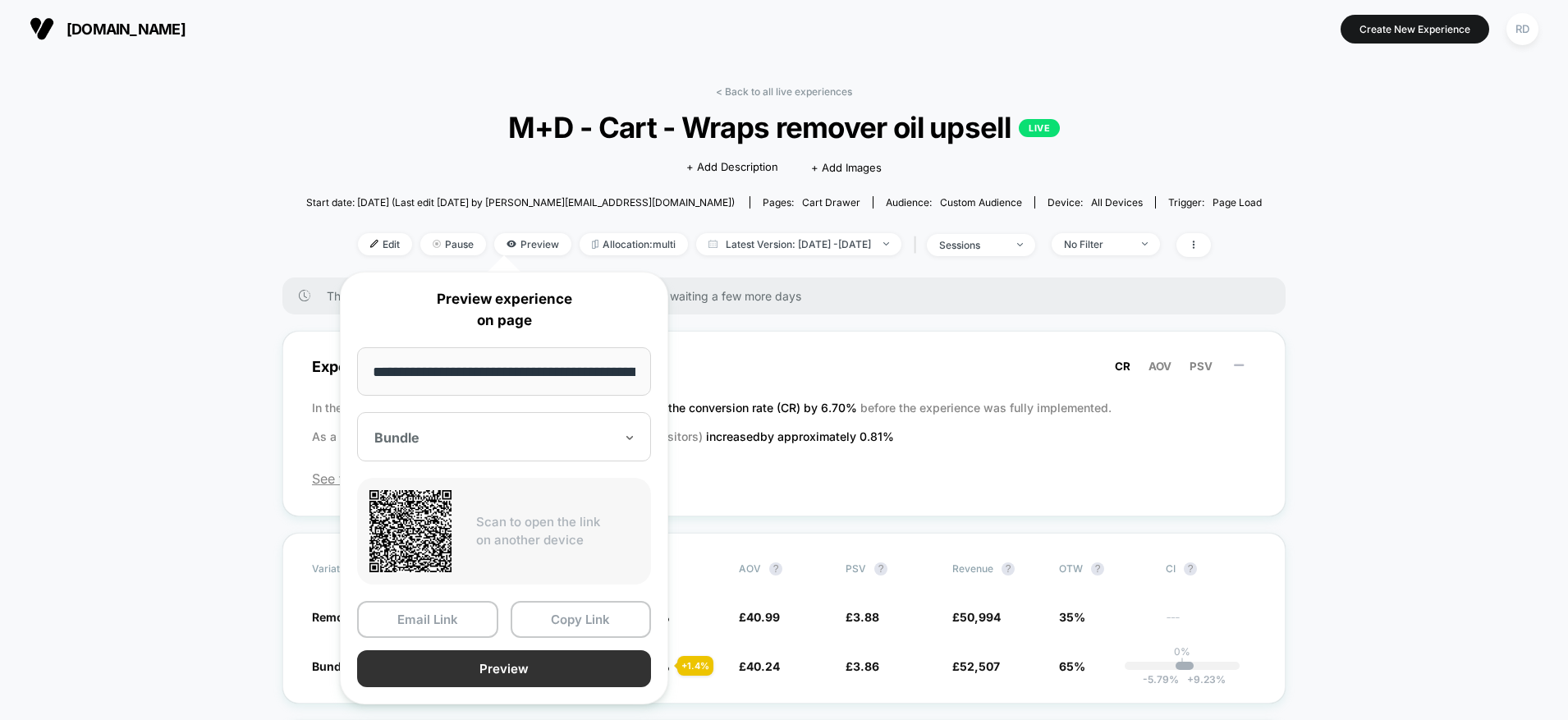
click at [504, 670] on button "Preview" at bounding box center [503, 668] width 294 height 37
